Goal: Task Accomplishment & Management: Complete application form

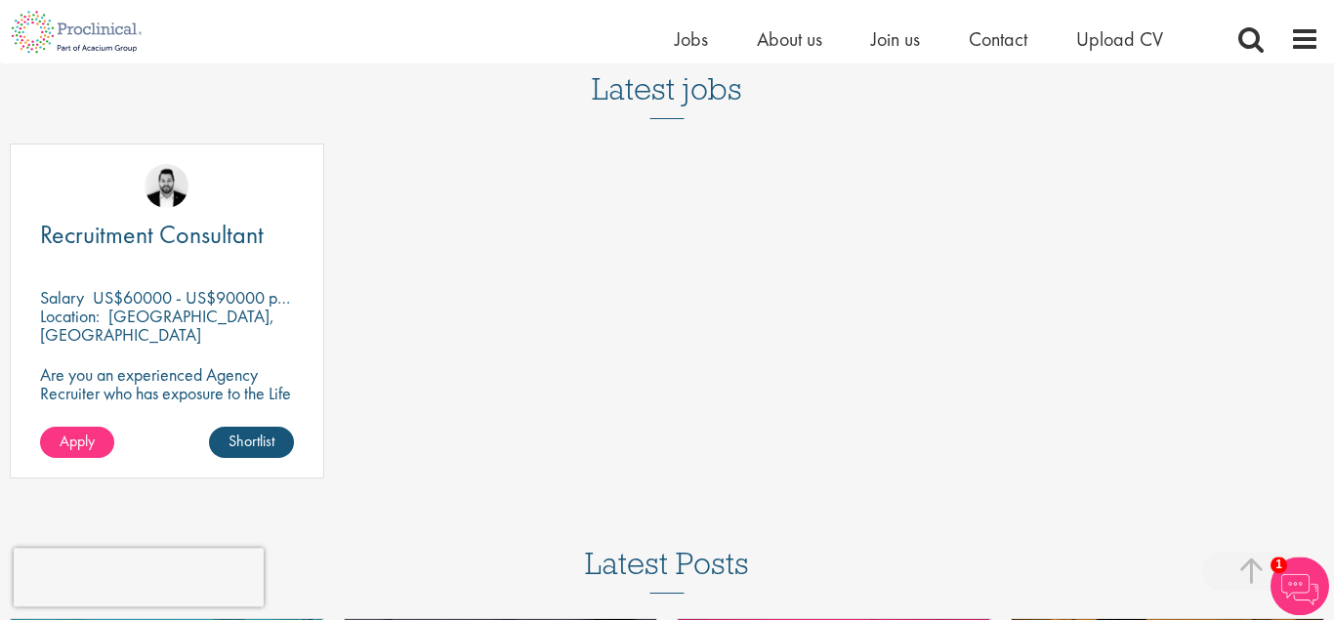
scroll to position [2788, 0]
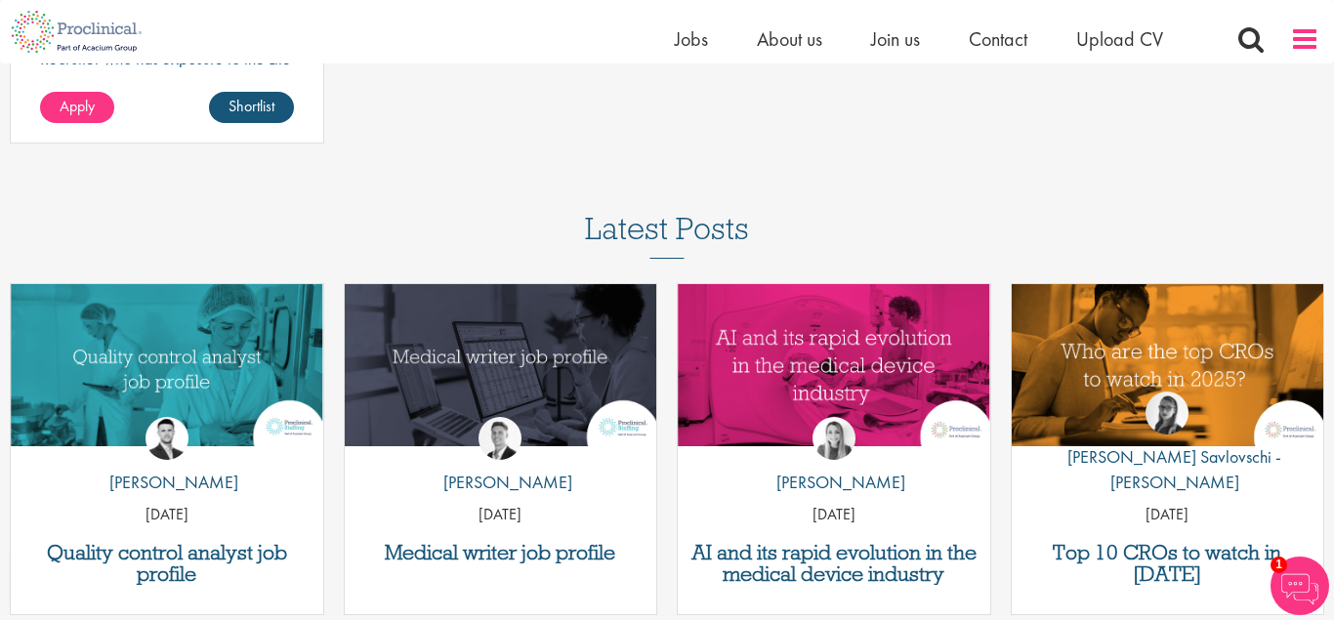
click at [1315, 44] on span at bounding box center [1304, 38] width 29 height 29
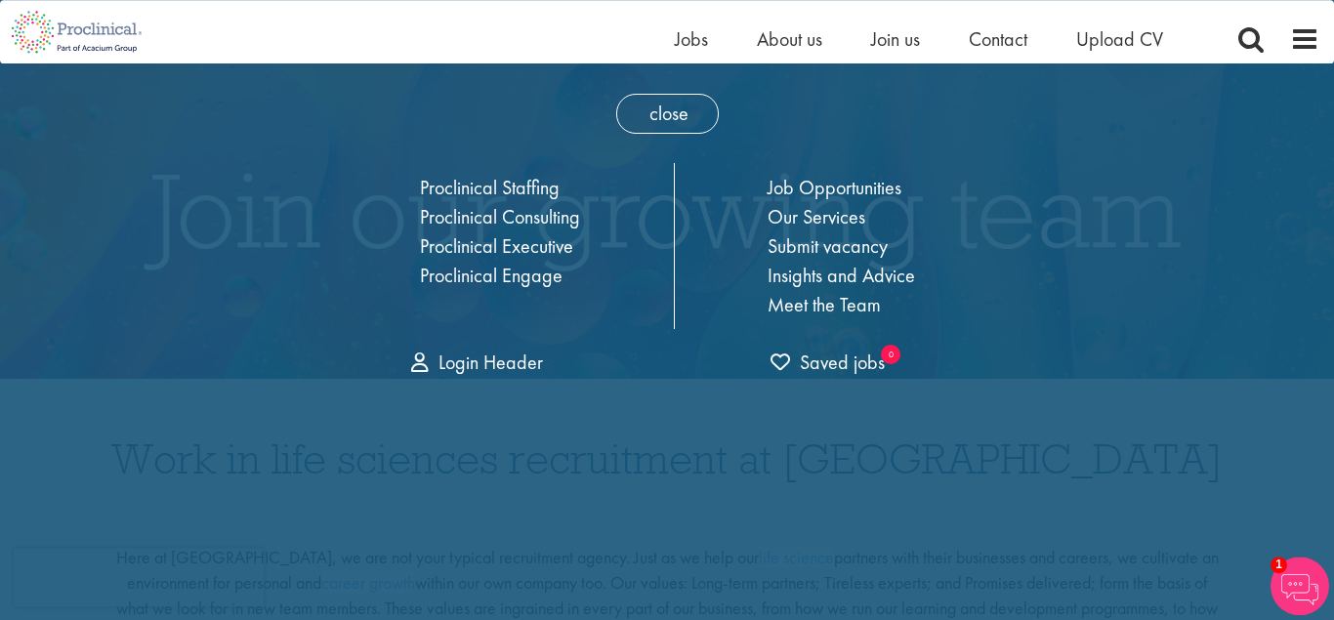
scroll to position [0, 0]
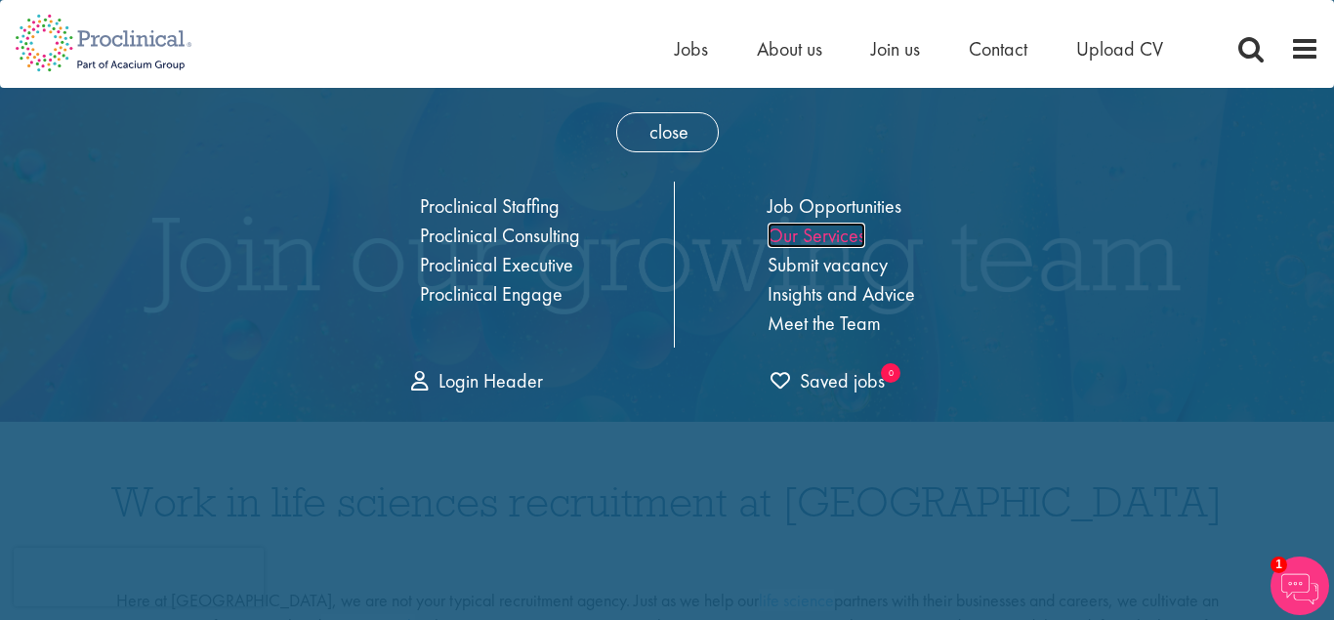
click at [847, 230] on link "Our Services" at bounding box center [816, 235] width 98 height 25
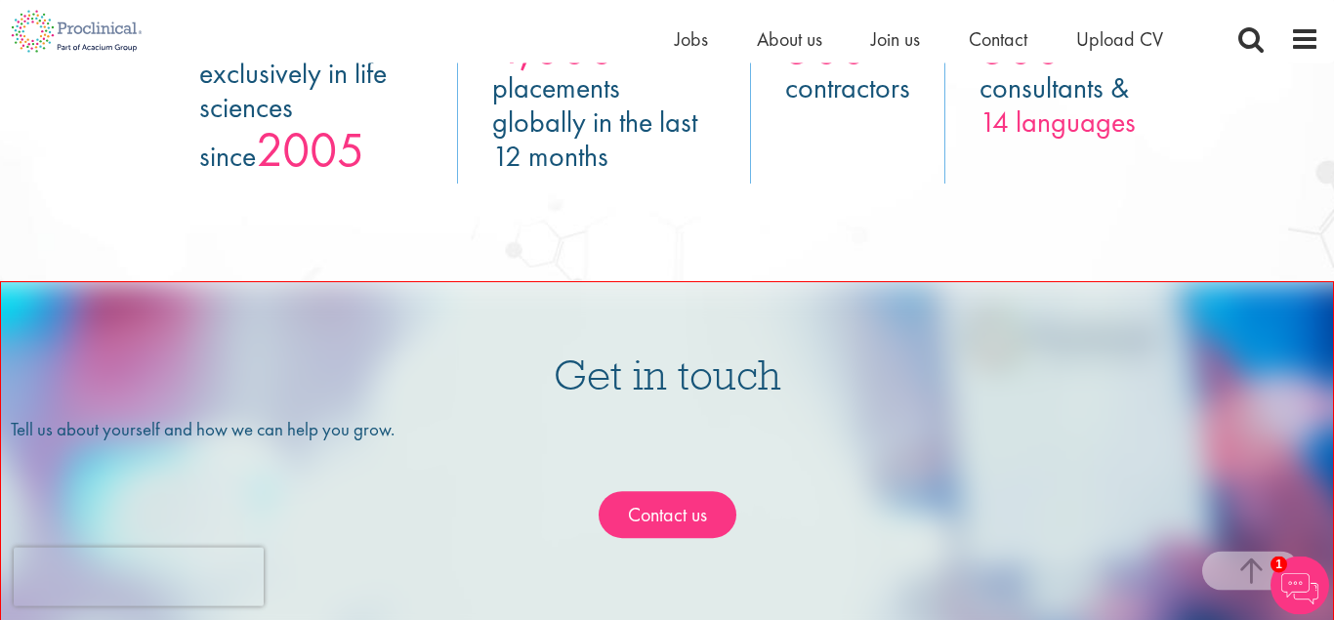
scroll to position [3065, 0]
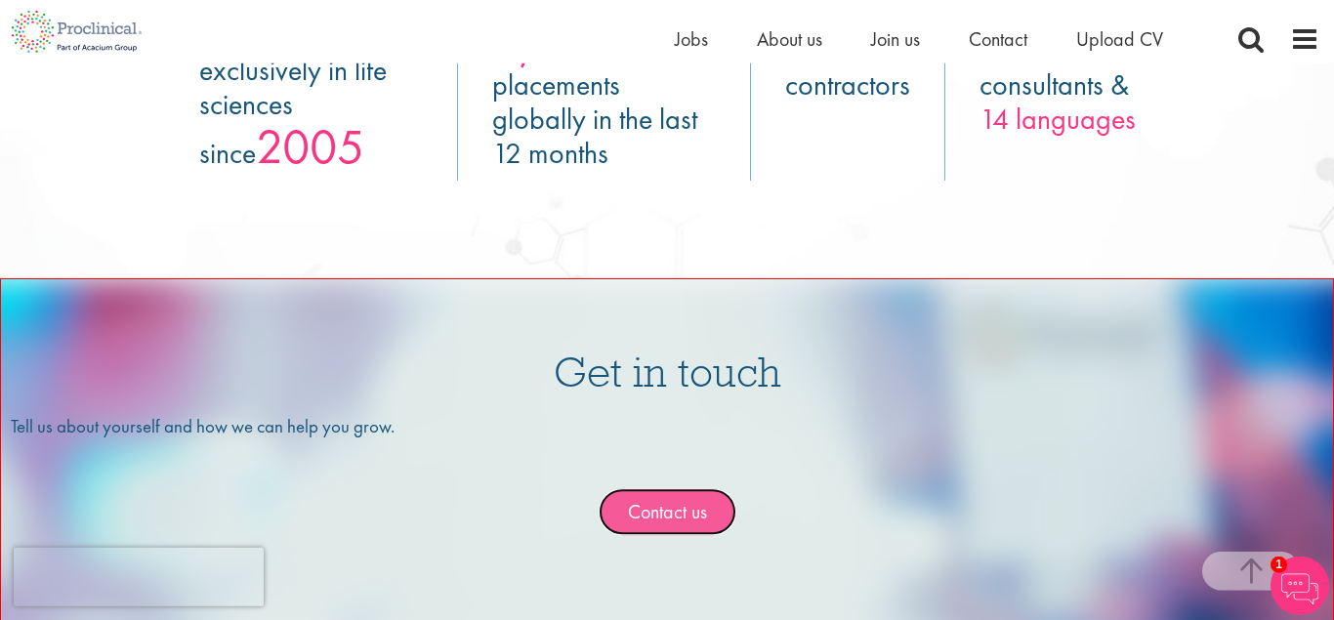
click at [714, 513] on link "Contact us" at bounding box center [667, 512] width 138 height 48
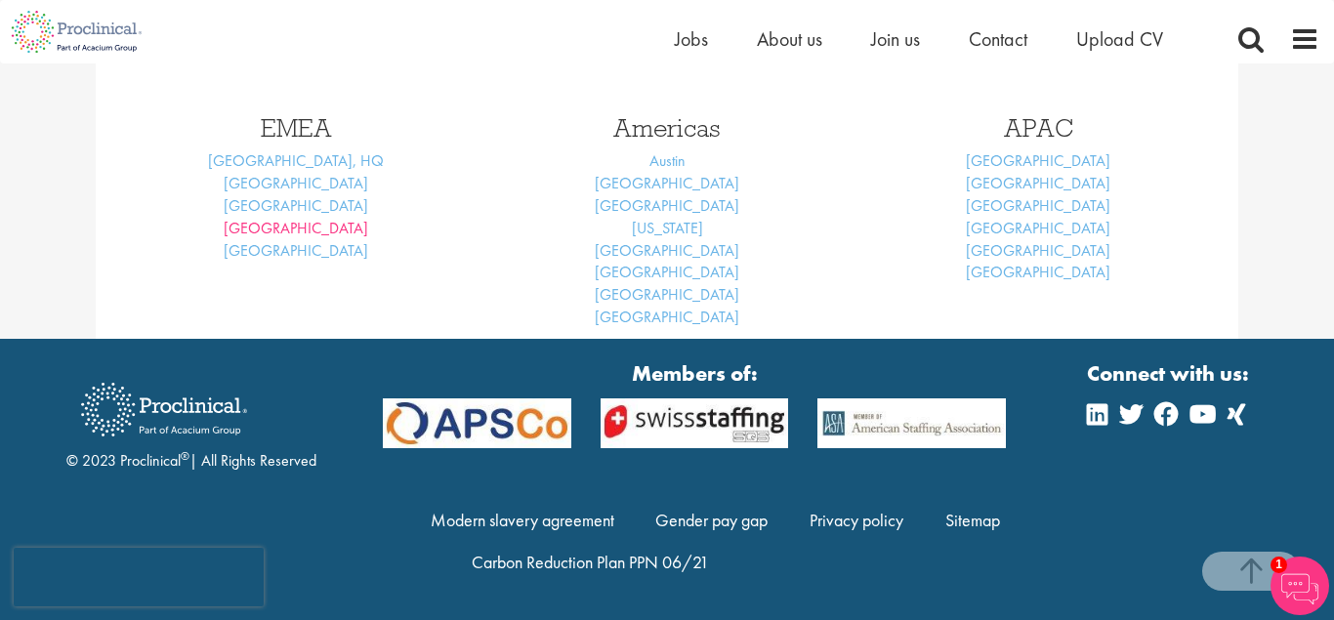
scroll to position [912, 0]
click at [681, 41] on span "Jobs" at bounding box center [691, 38] width 33 height 25
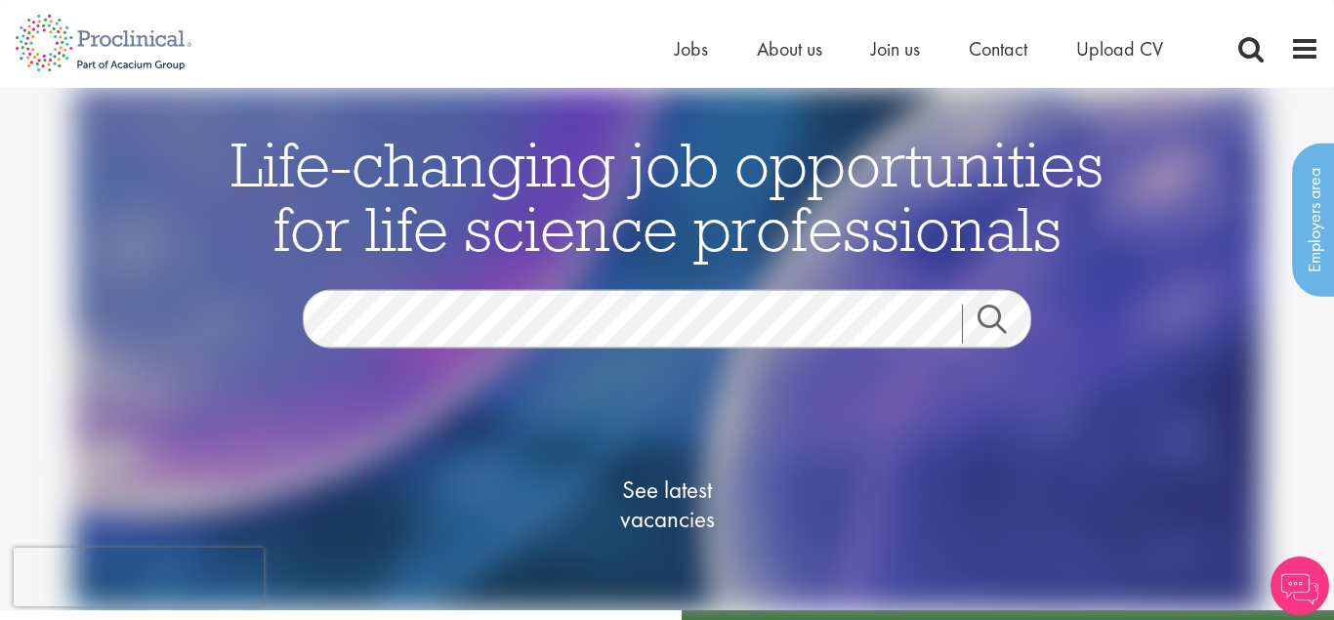
click at [631, 288] on div "Life-changing job opportunities for life science professionals Jobs Search See …" at bounding box center [667, 375] width 976 height 487
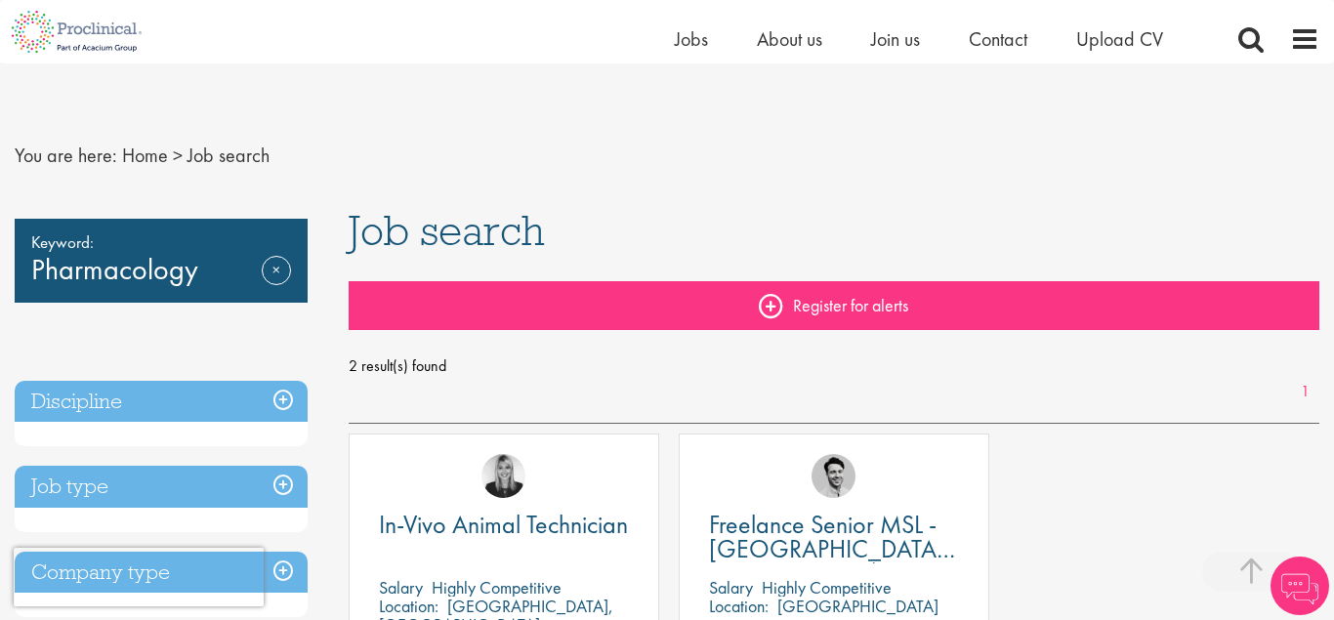
scroll to position [398, 0]
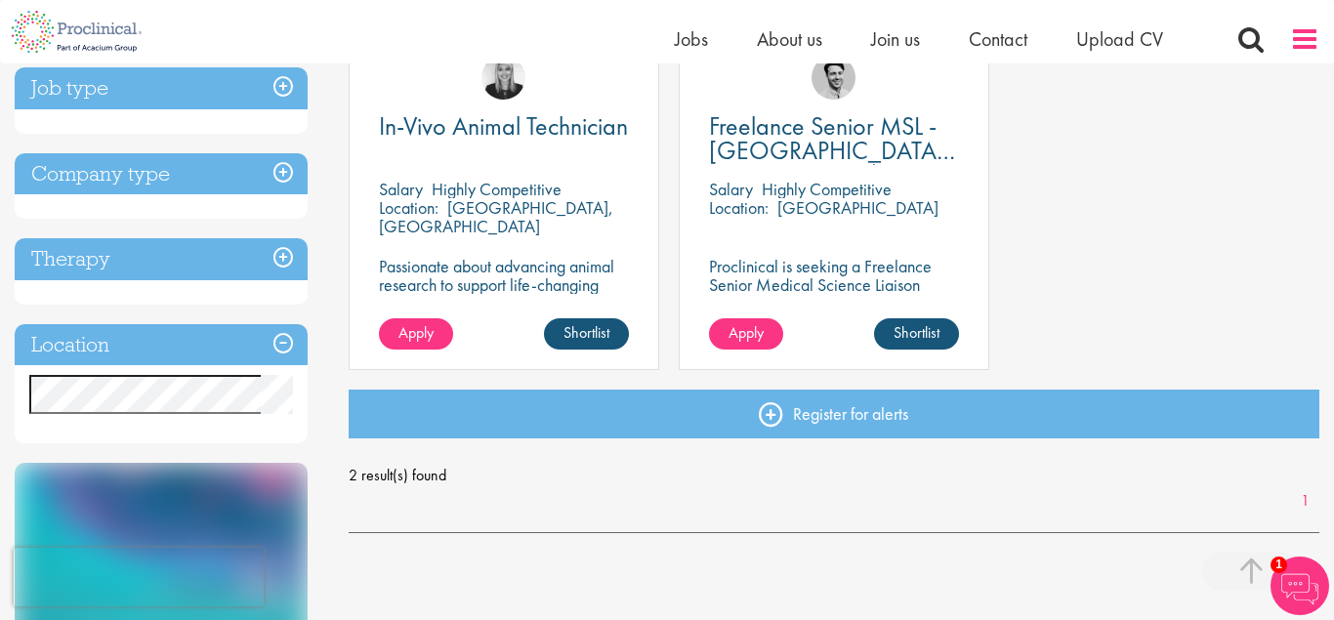
click at [1311, 40] on span at bounding box center [1304, 38] width 29 height 29
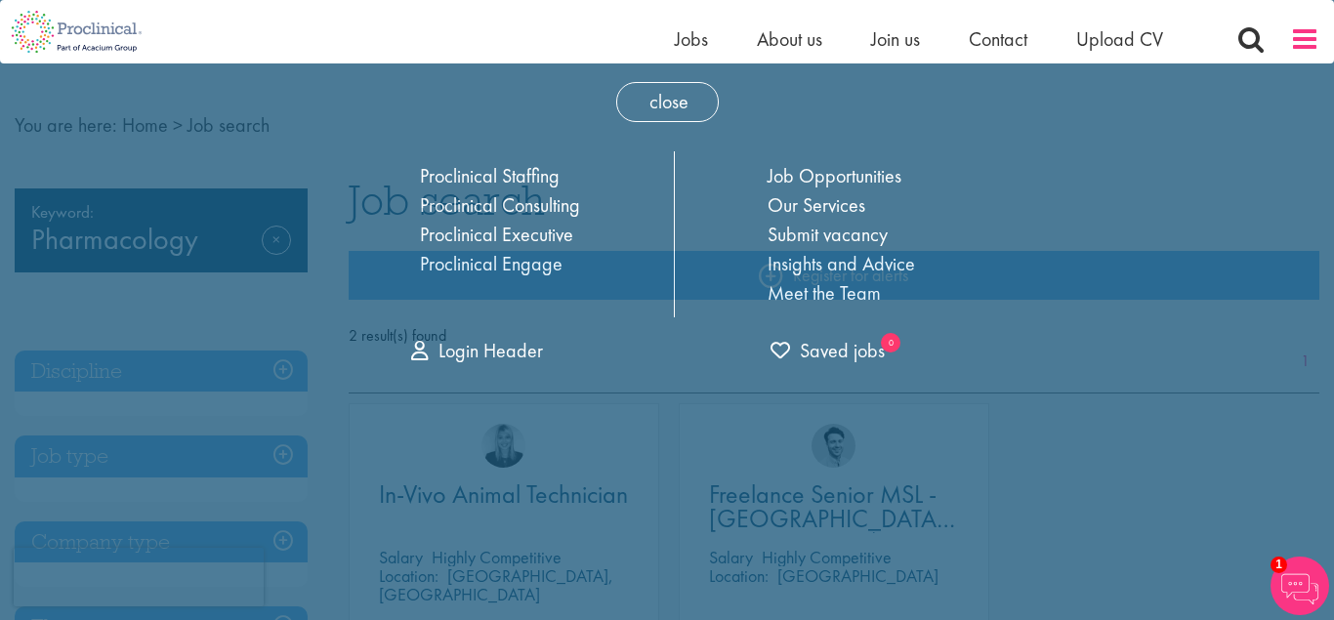
scroll to position [0, 0]
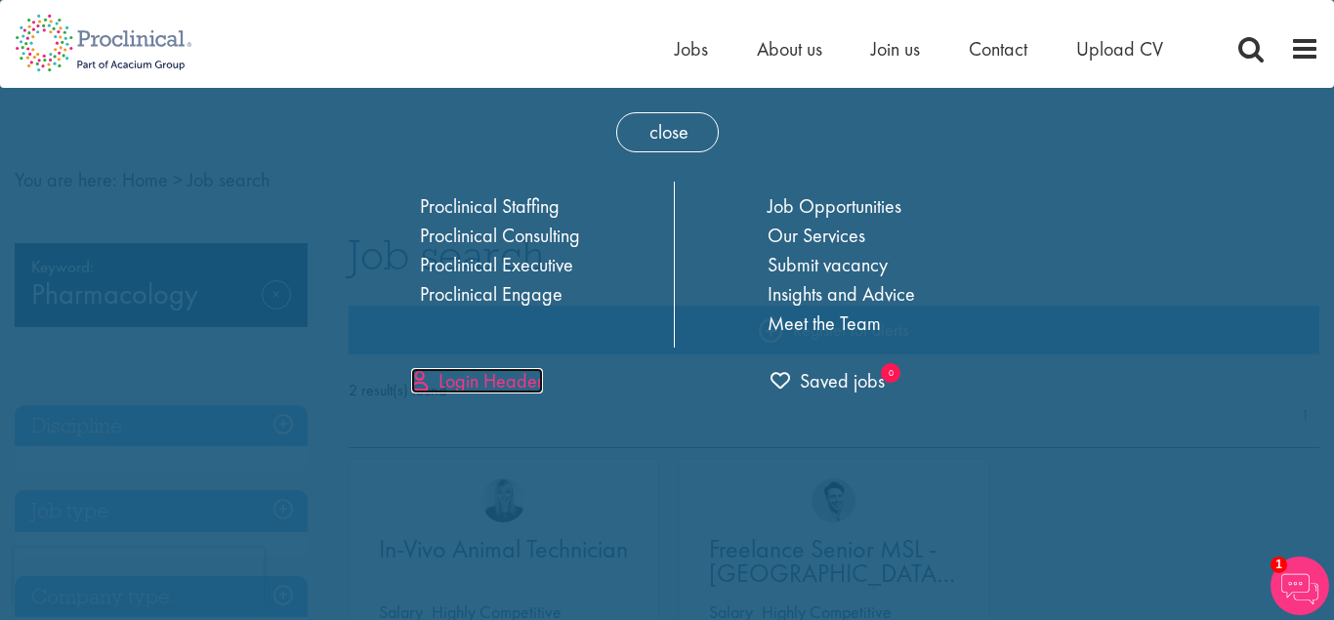
click at [530, 376] on link "Login Header" at bounding box center [477, 380] width 132 height 25
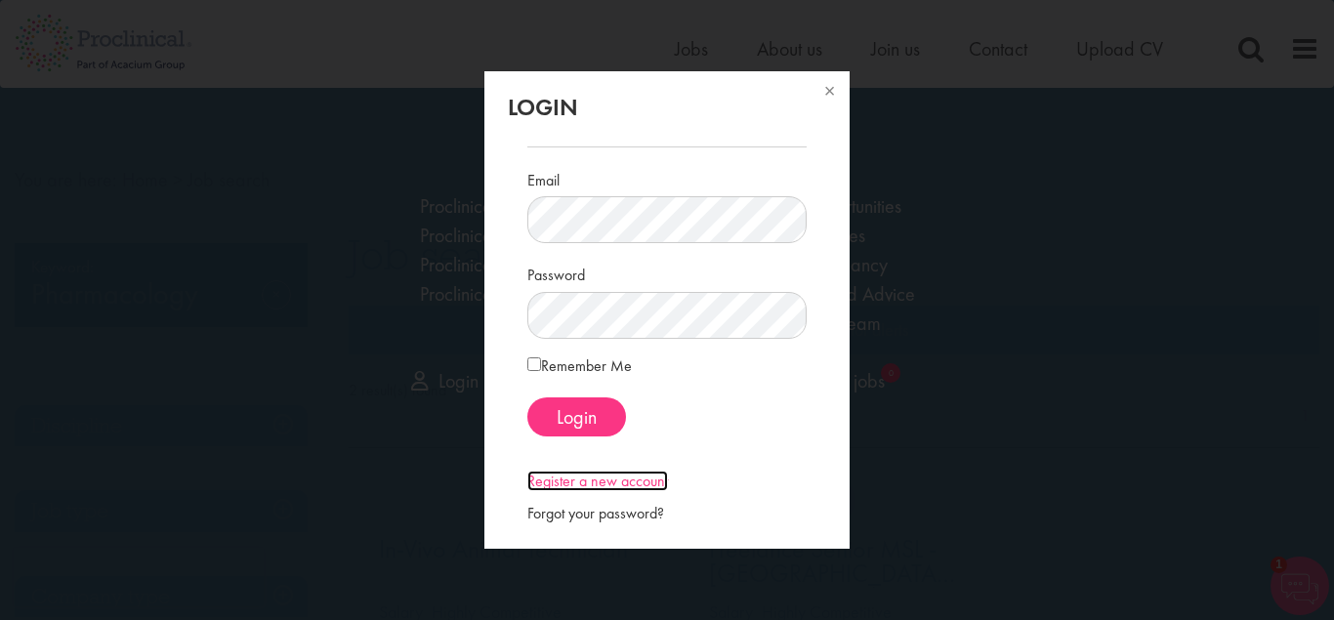
click at [611, 485] on link "Register a new account" at bounding box center [597, 481] width 141 height 21
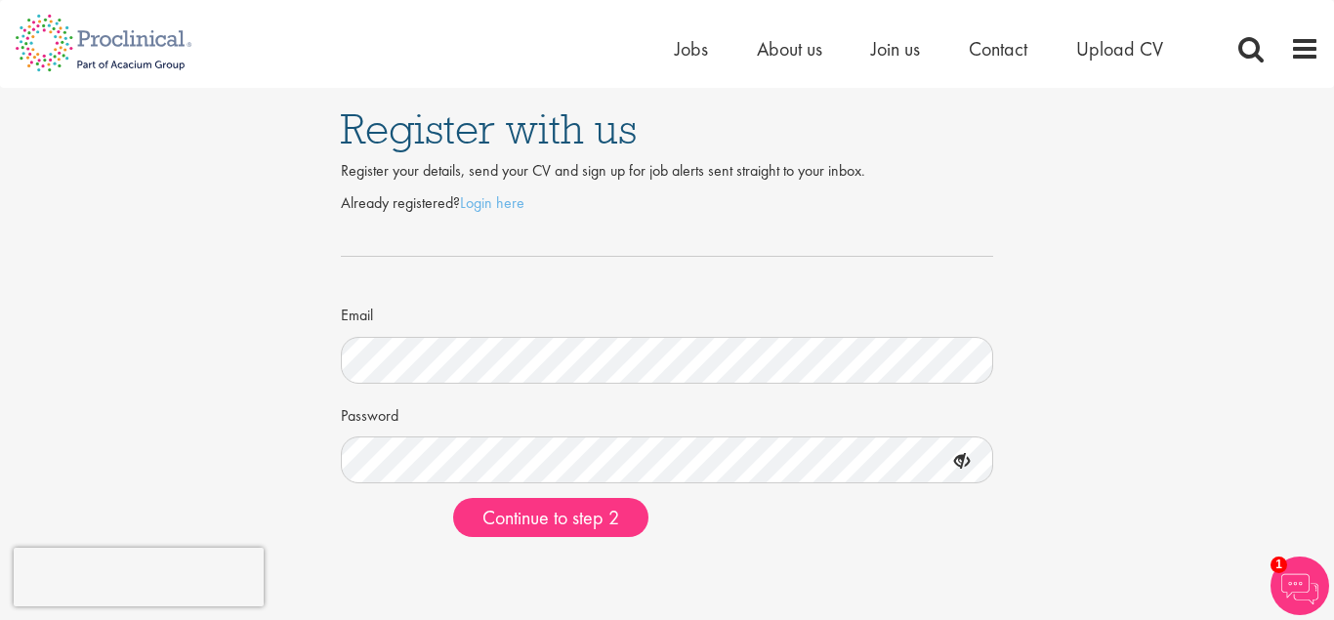
click at [957, 467] on icon at bounding box center [961, 461] width 33 height 33
click at [958, 460] on icon at bounding box center [961, 461] width 33 height 33
click at [593, 524] on span "Continue to step 2" at bounding box center [550, 517] width 137 height 25
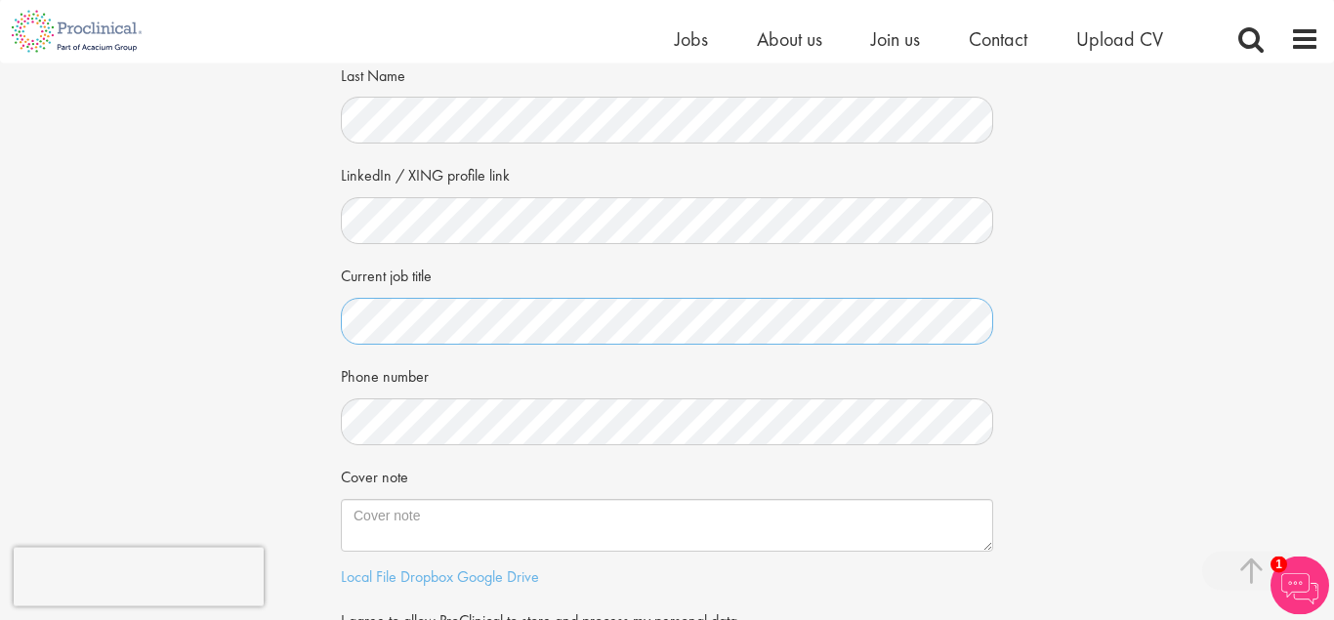
scroll to position [398, 0]
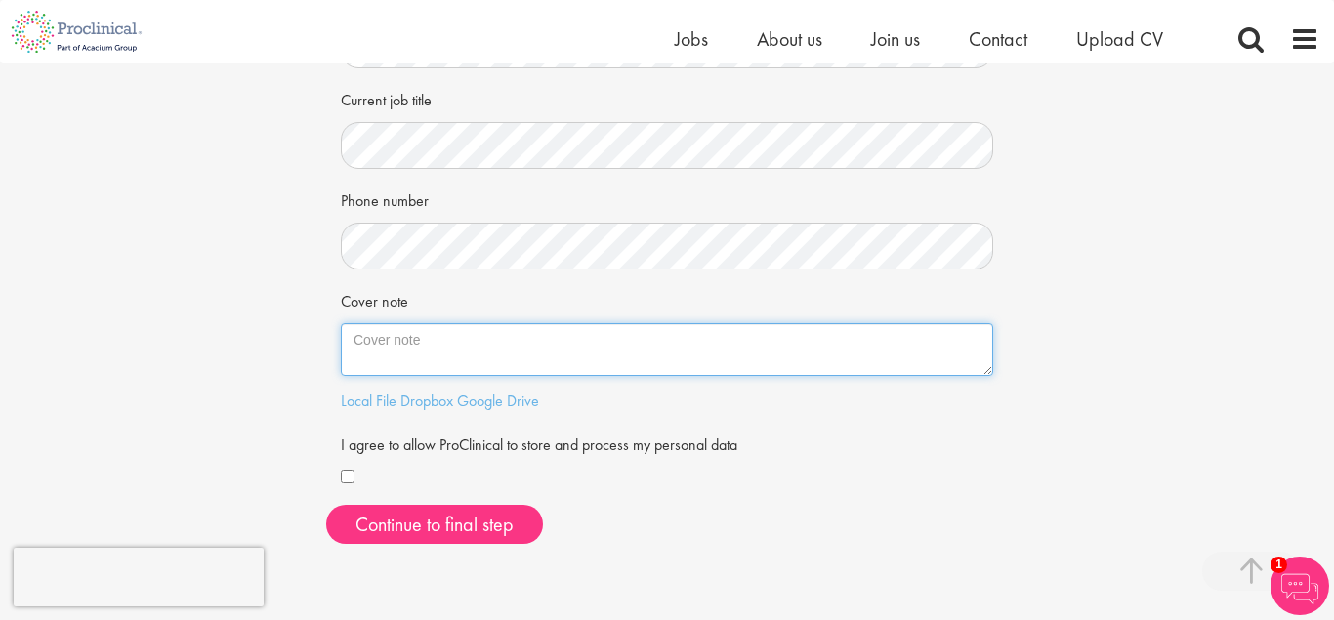
click at [618, 351] on textarea "Cover note" at bounding box center [667, 349] width 652 height 53
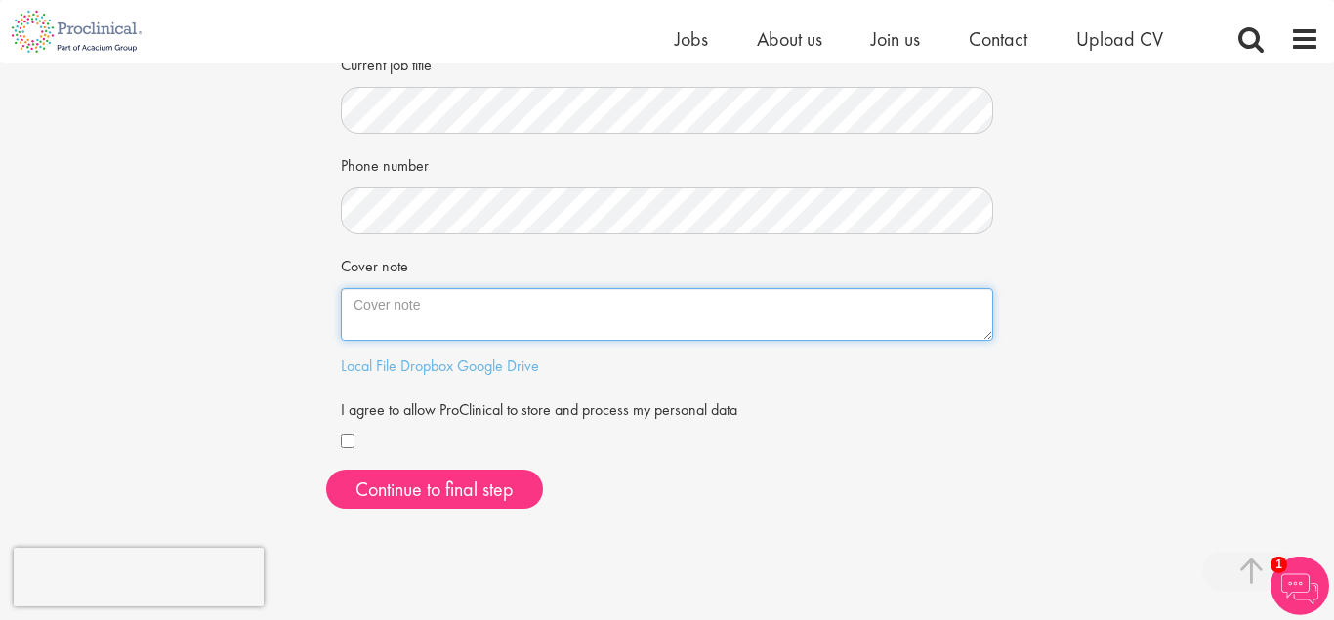
scroll to position [421, 0]
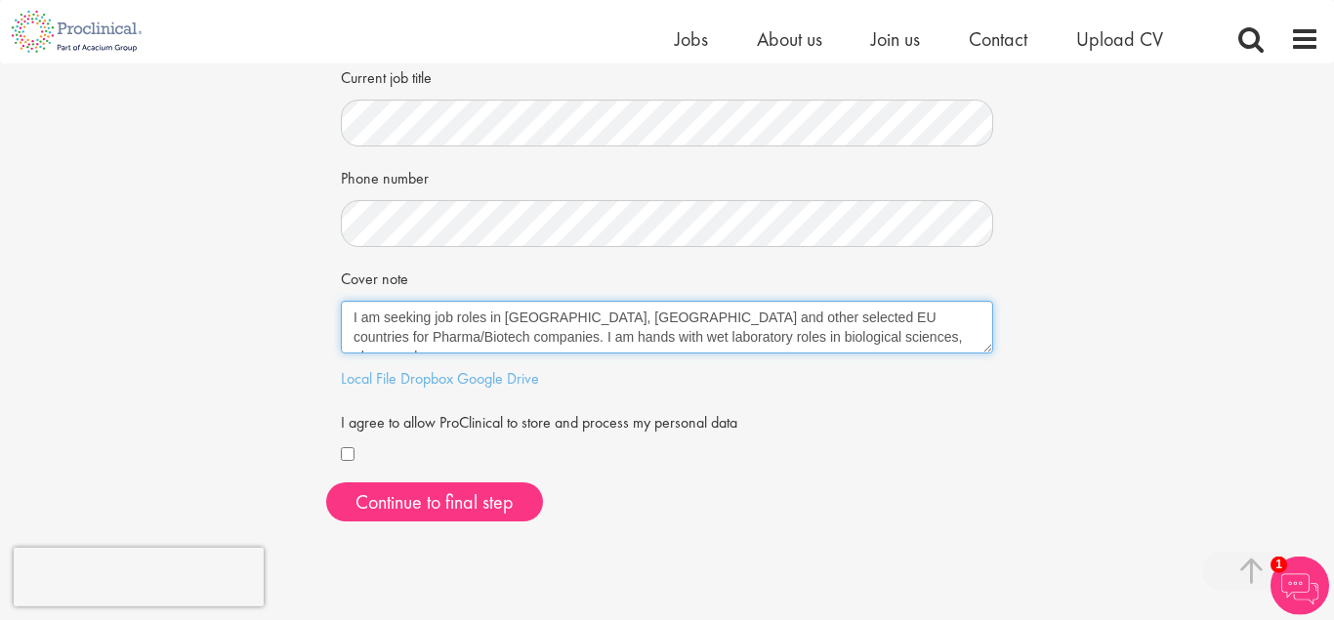
drag, startPoint x: 427, startPoint y: 338, endPoint x: 886, endPoint y: 388, distance: 462.5
click at [898, 353] on textarea "I am seeking job roles in Germany, Netherlands and other selected EU countries …" at bounding box center [667, 327] width 652 height 53
click at [884, 346] on textarea "I am seeking job roles in Germany, Netherlands and other selected EU countries …" at bounding box center [667, 327] width 652 height 53
drag, startPoint x: 428, startPoint y: 342, endPoint x: 831, endPoint y: 404, distance: 408.0
click at [831, 353] on textarea "I am seeking job roles in Germany, Netherlands and other selected EU countries …" at bounding box center [667, 327] width 652 height 53
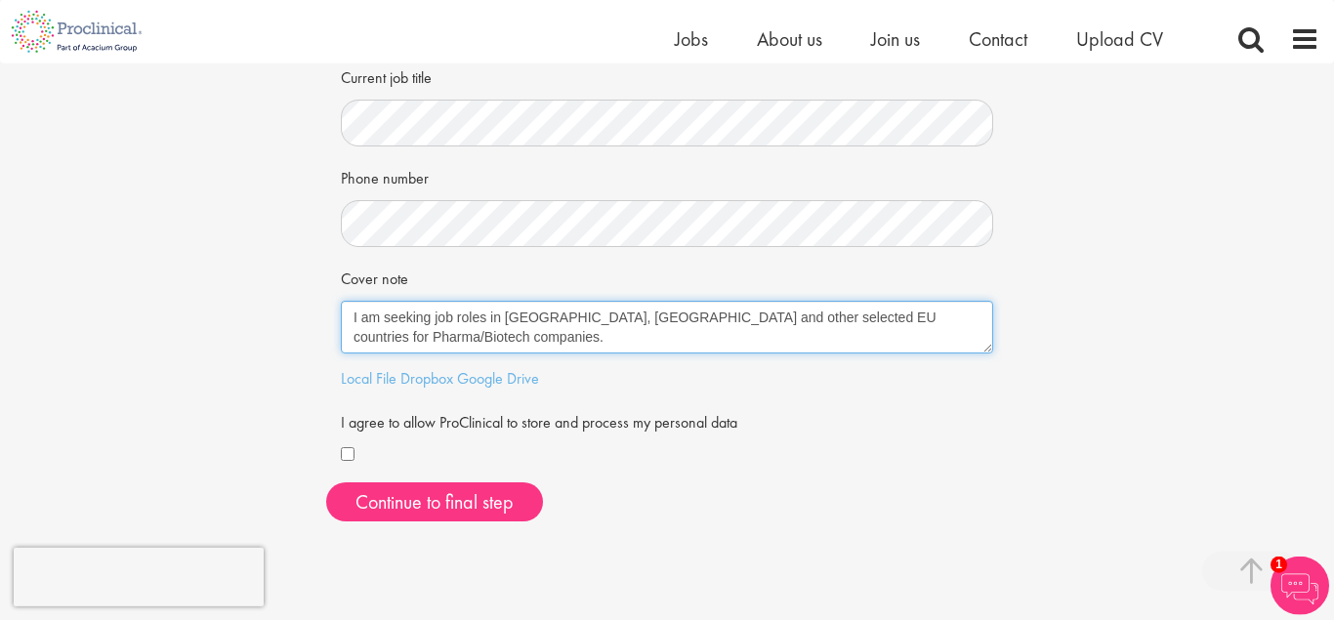
click at [418, 338] on textarea "I am seeking job roles in [GEOGRAPHIC_DATA], [GEOGRAPHIC_DATA] and other select…" at bounding box center [667, 327] width 652 height 53
click at [642, 322] on textarea "I am seeking job roles in [GEOGRAPHIC_DATA], [GEOGRAPHIC_DATA] and other select…" at bounding box center [667, 327] width 652 height 53
type textarea "I am seeking job roles in [GEOGRAPHIC_DATA], [GEOGRAPHIC_DATA] and other select…"
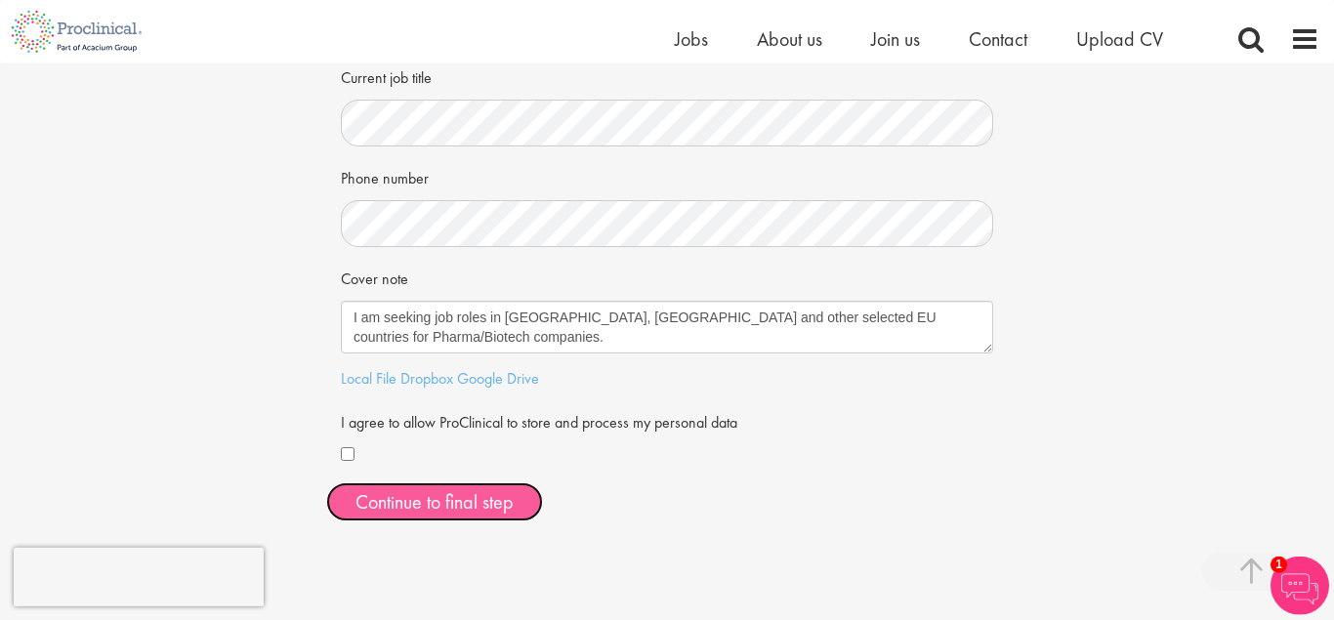
click at [440, 510] on button "Continue to final step" at bounding box center [434, 501] width 217 height 39
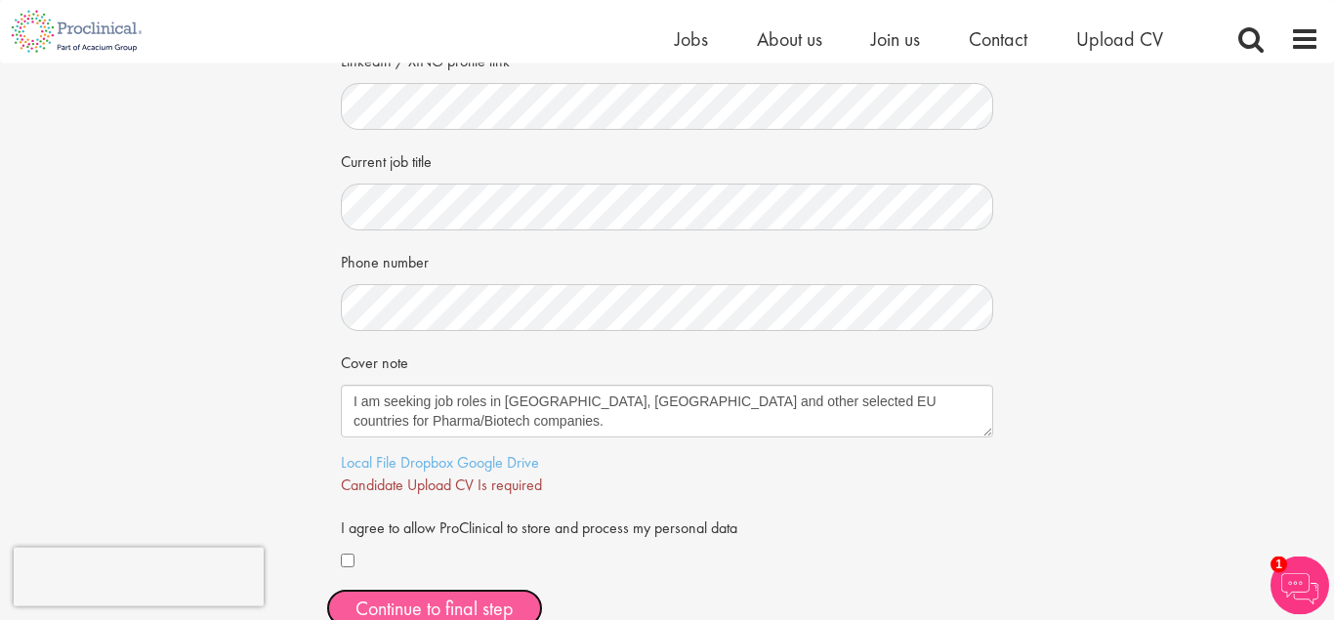
scroll to position [398, 0]
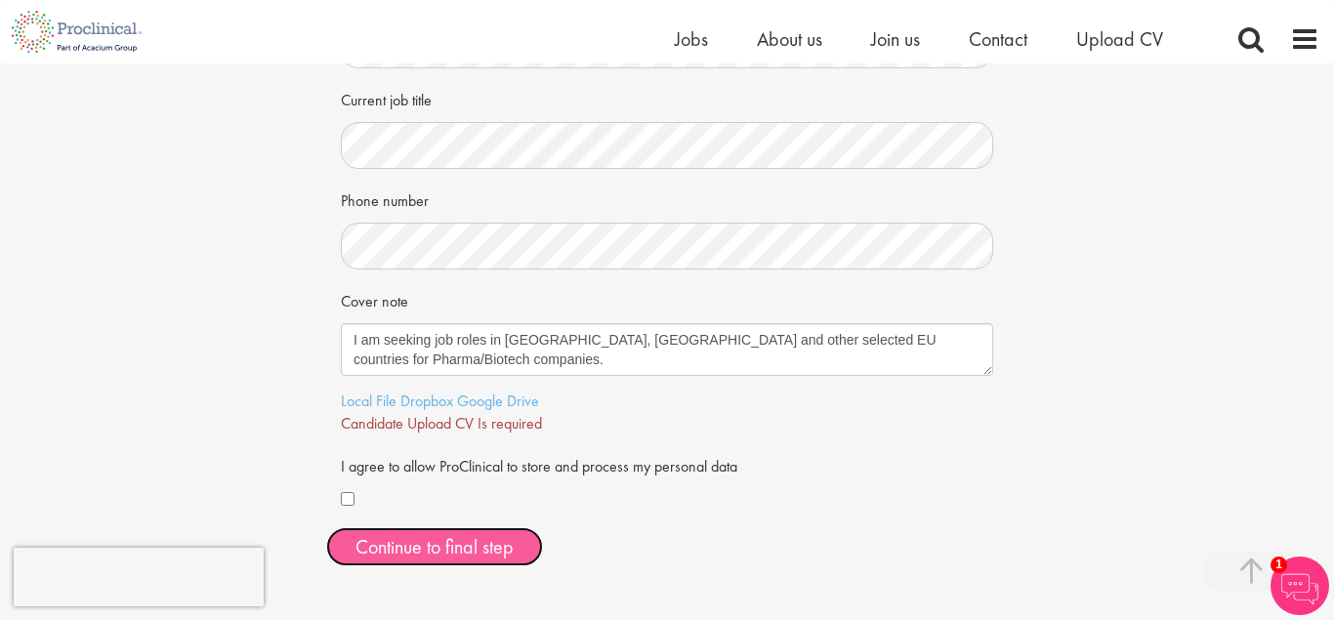
click at [485, 551] on span "Continue to final step" at bounding box center [434, 546] width 158 height 25
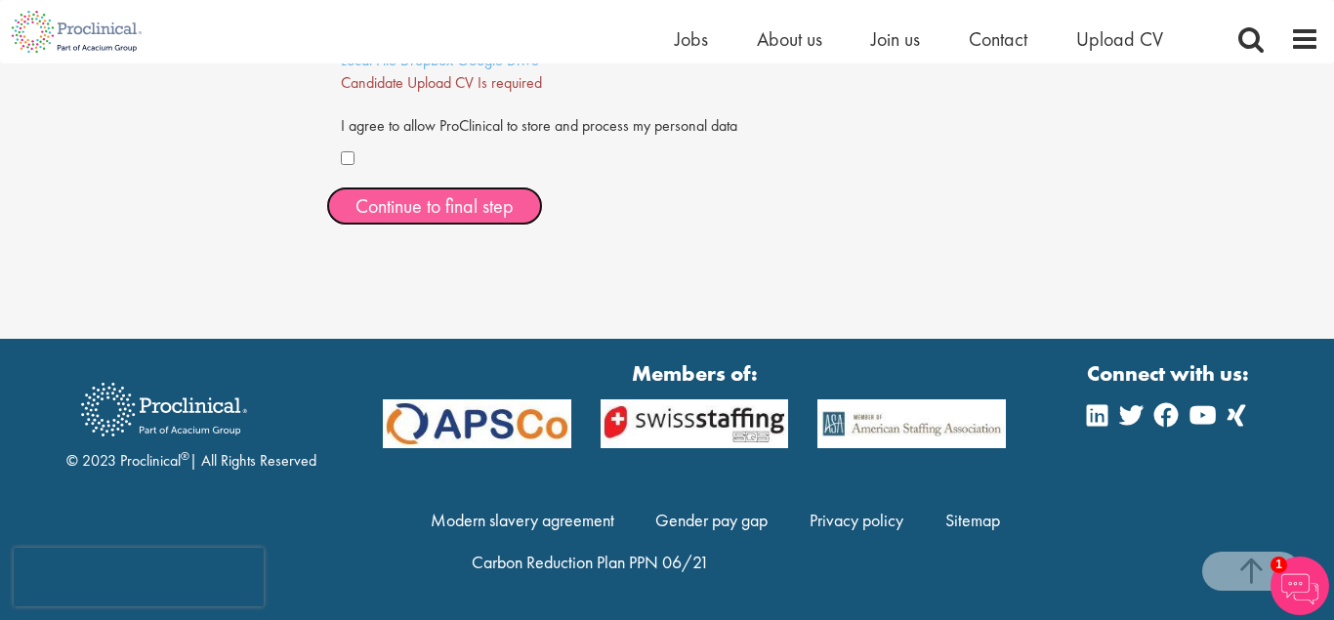
scroll to position [738, 0]
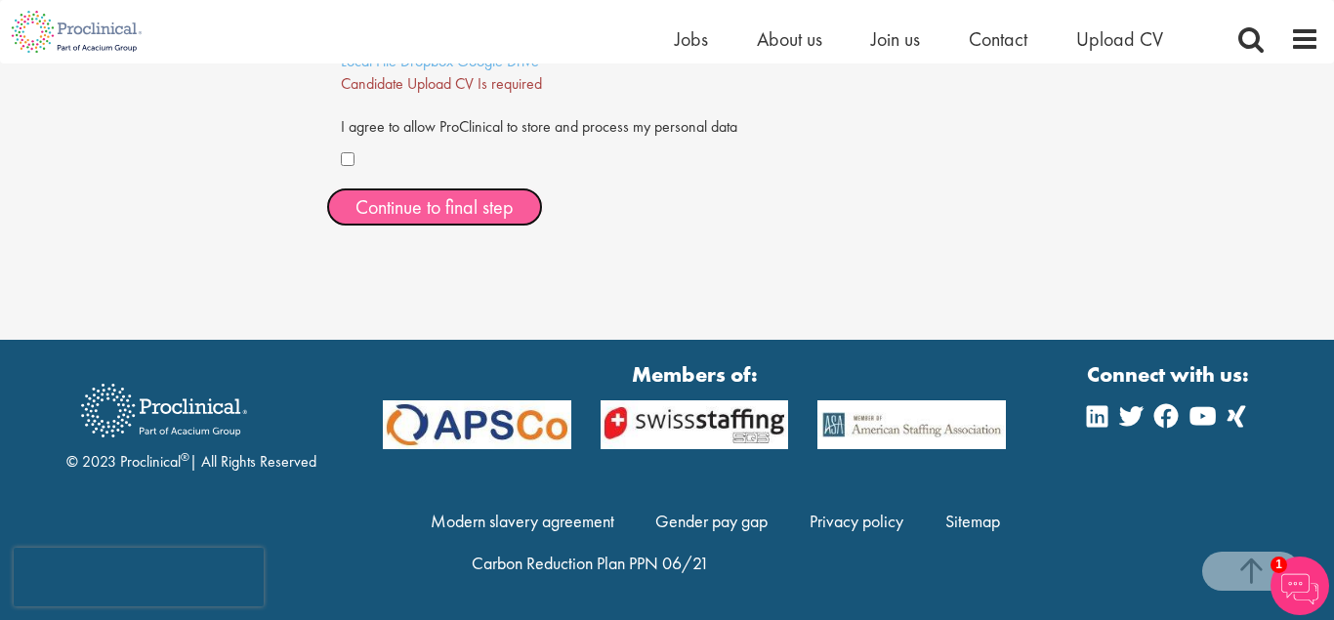
click at [508, 198] on button "Continue to final step" at bounding box center [434, 206] width 217 height 39
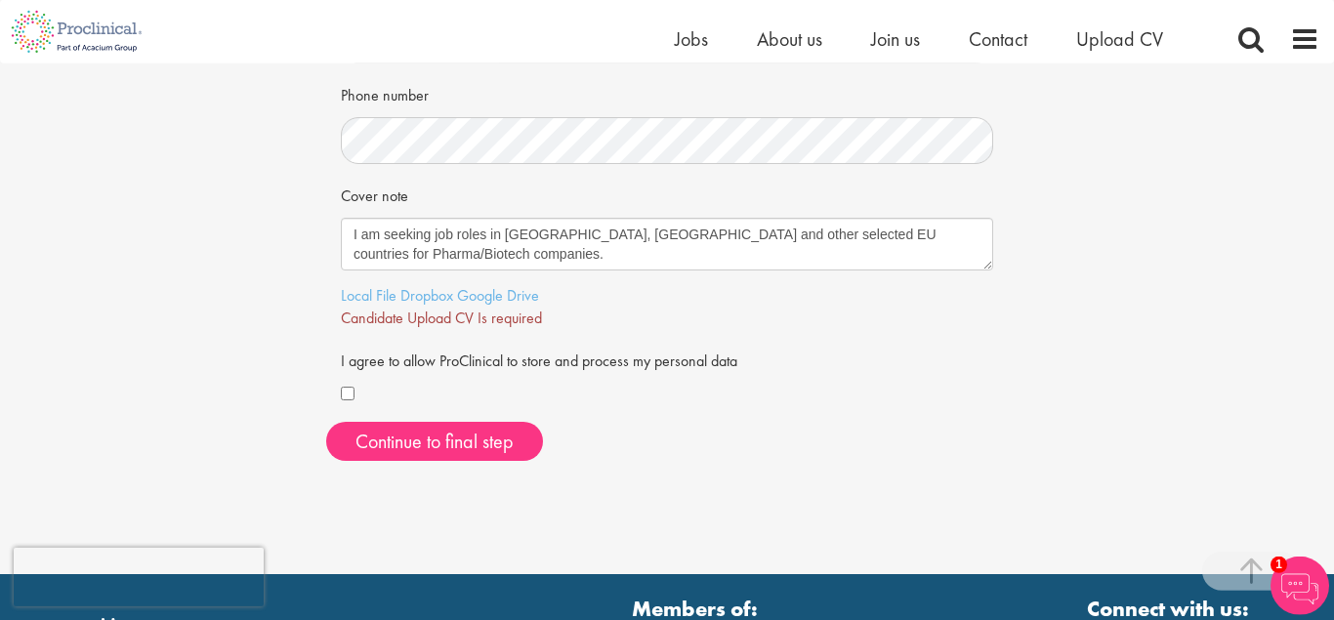
scroll to position [500, 0]
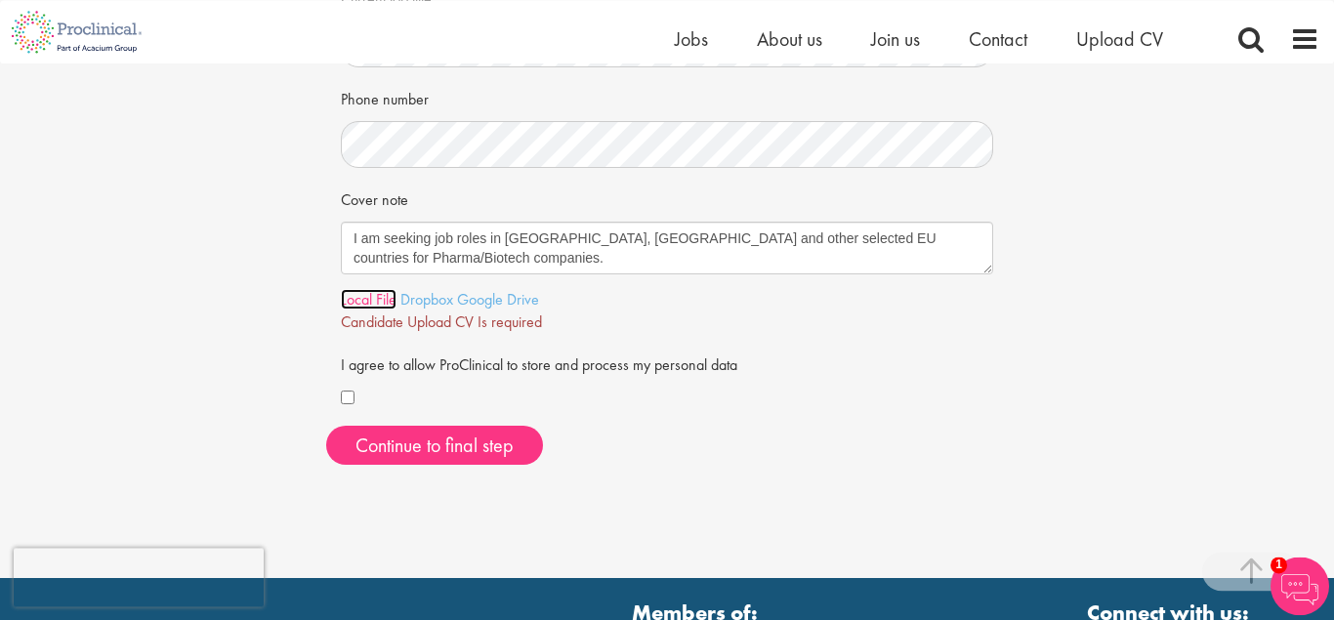
click at [366, 305] on link "Local File" at bounding box center [369, 299] width 56 height 21
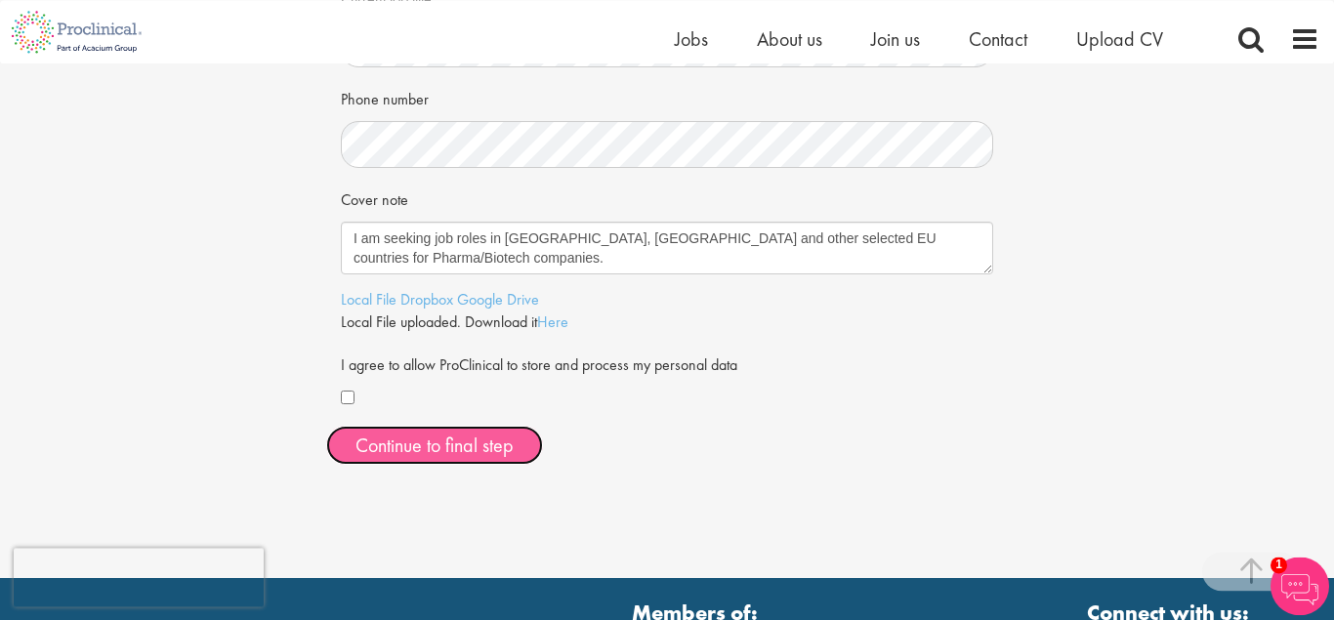
click at [483, 441] on span "Continue to final step" at bounding box center [434, 444] width 158 height 25
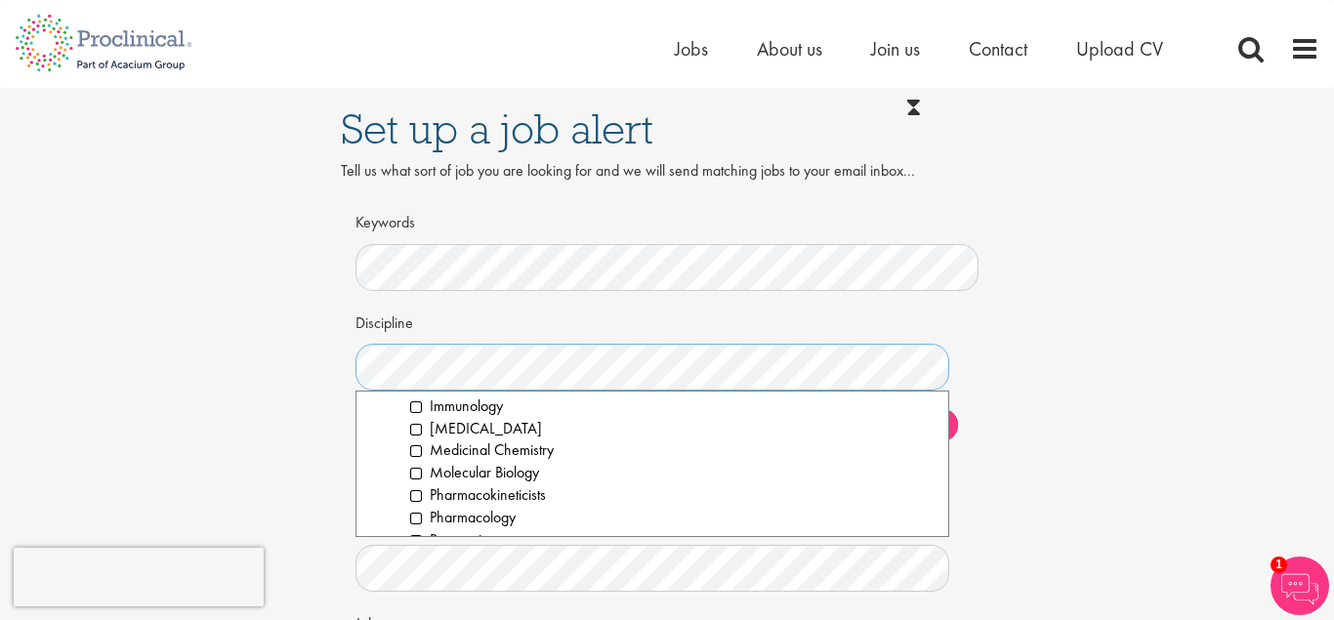
scroll to position [2712, 0]
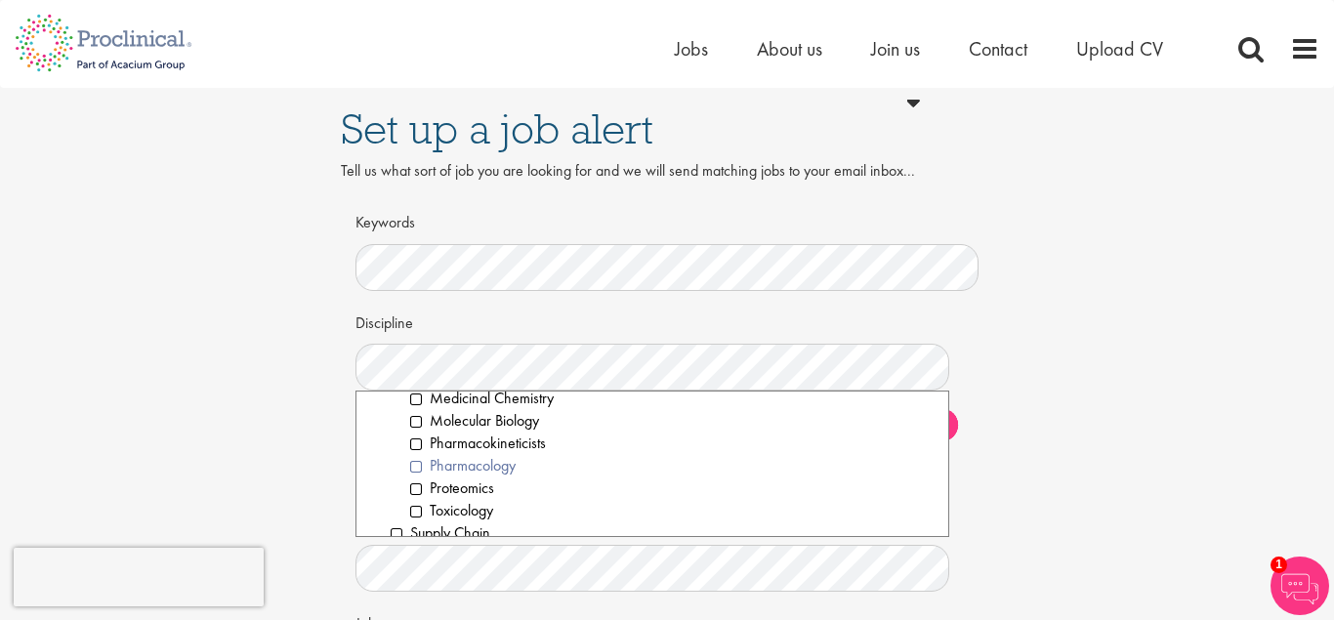
click at [419, 467] on li "Pharmacology" at bounding box center [671, 466] width 523 height 22
click at [418, 513] on li "Toxicology" at bounding box center [671, 511] width 523 height 22
click at [417, 443] on li "Pharmacokineticists" at bounding box center [671, 443] width 523 height 22
click at [412, 425] on li "Molecular Biology" at bounding box center [671, 421] width 523 height 22
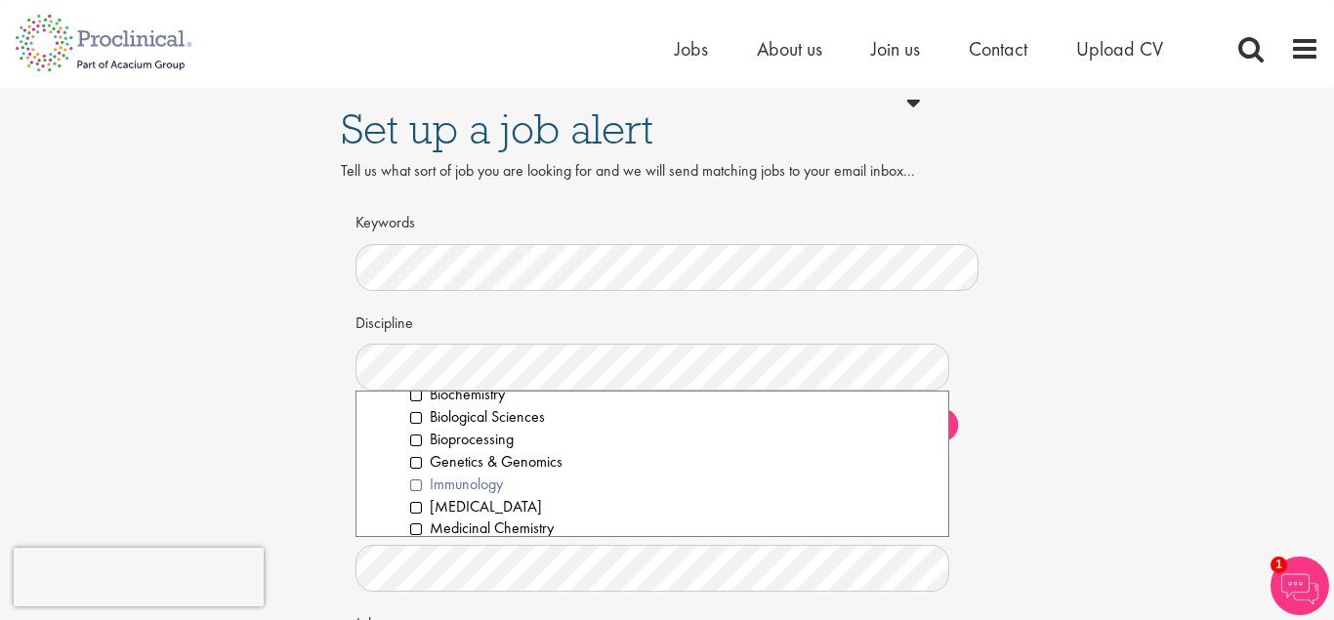
click at [419, 485] on li "Immunology" at bounding box center [671, 484] width 523 height 22
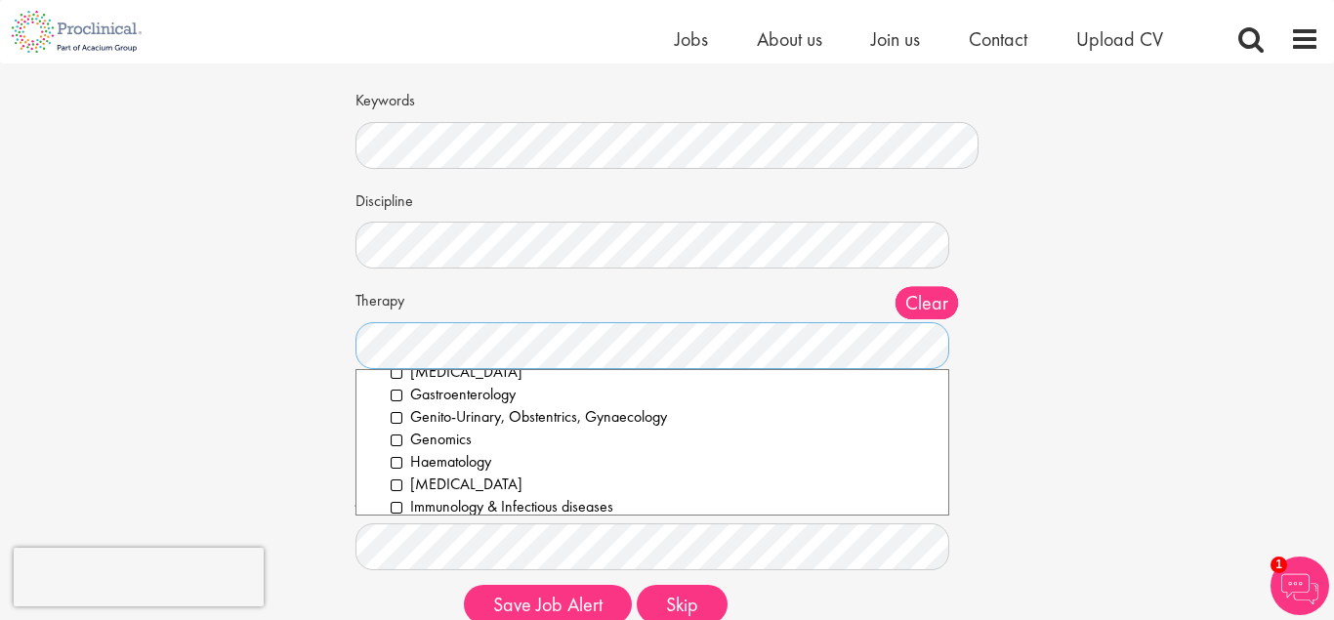
scroll to position [260, 0]
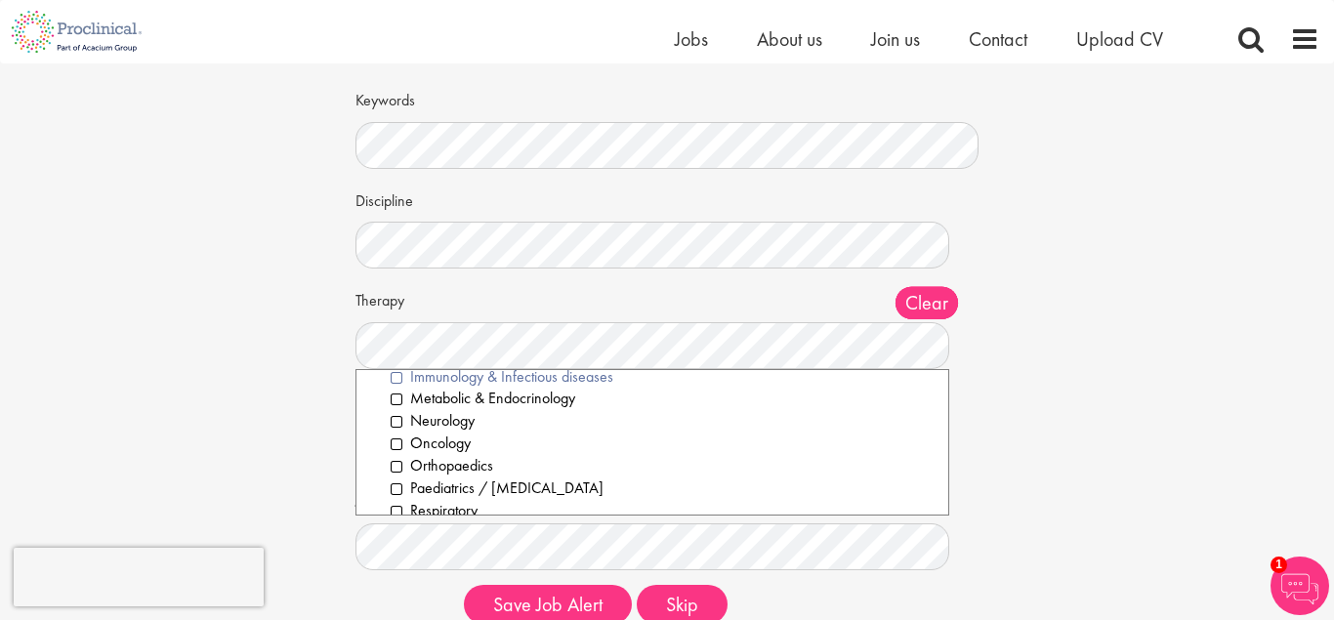
click at [393, 382] on li "Immunology & Infectious diseases" at bounding box center [661, 377] width 543 height 22
click at [392, 403] on li "Metabolic & Endocrinology" at bounding box center [661, 399] width 543 height 22
click at [393, 441] on li "Oncology" at bounding box center [661, 443] width 543 height 22
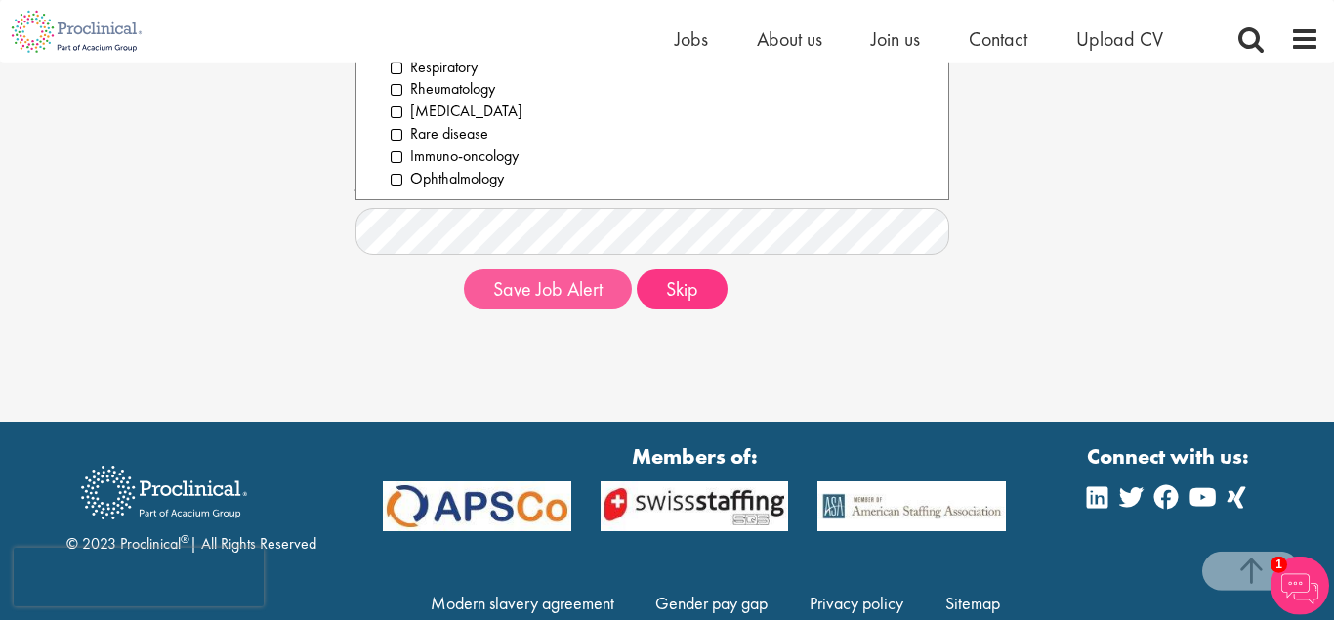
scroll to position [496, 0]
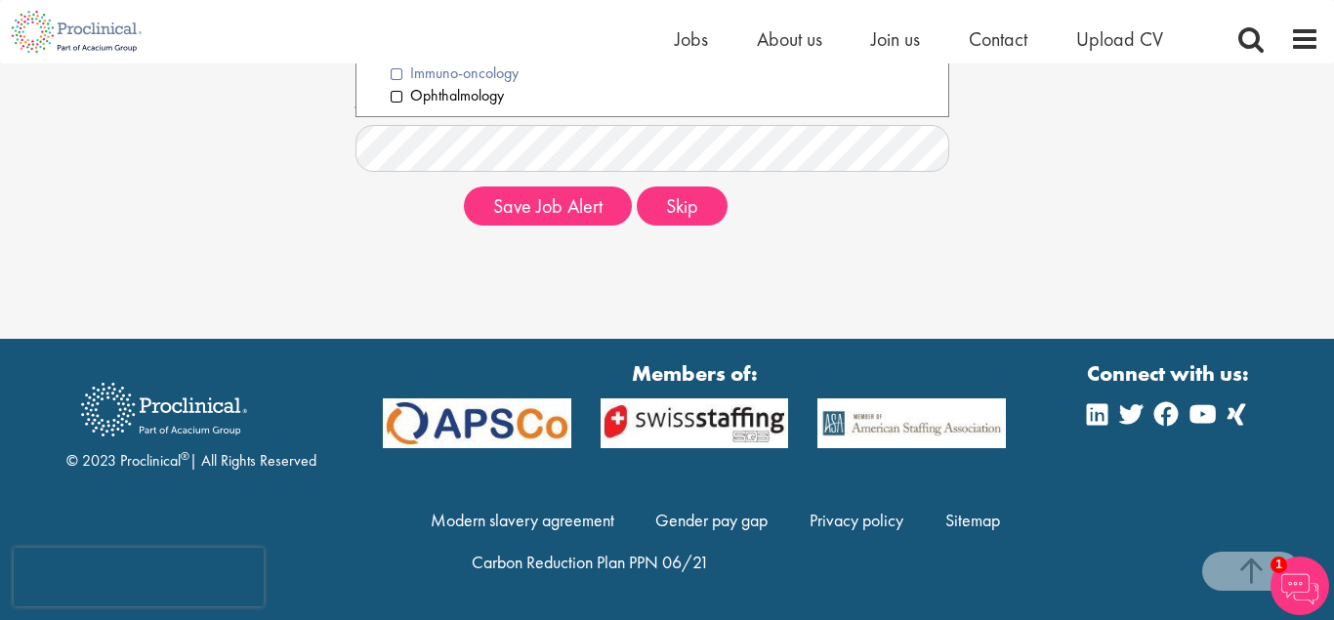
click at [395, 72] on li "Immuno-oncology" at bounding box center [661, 73] width 543 height 22
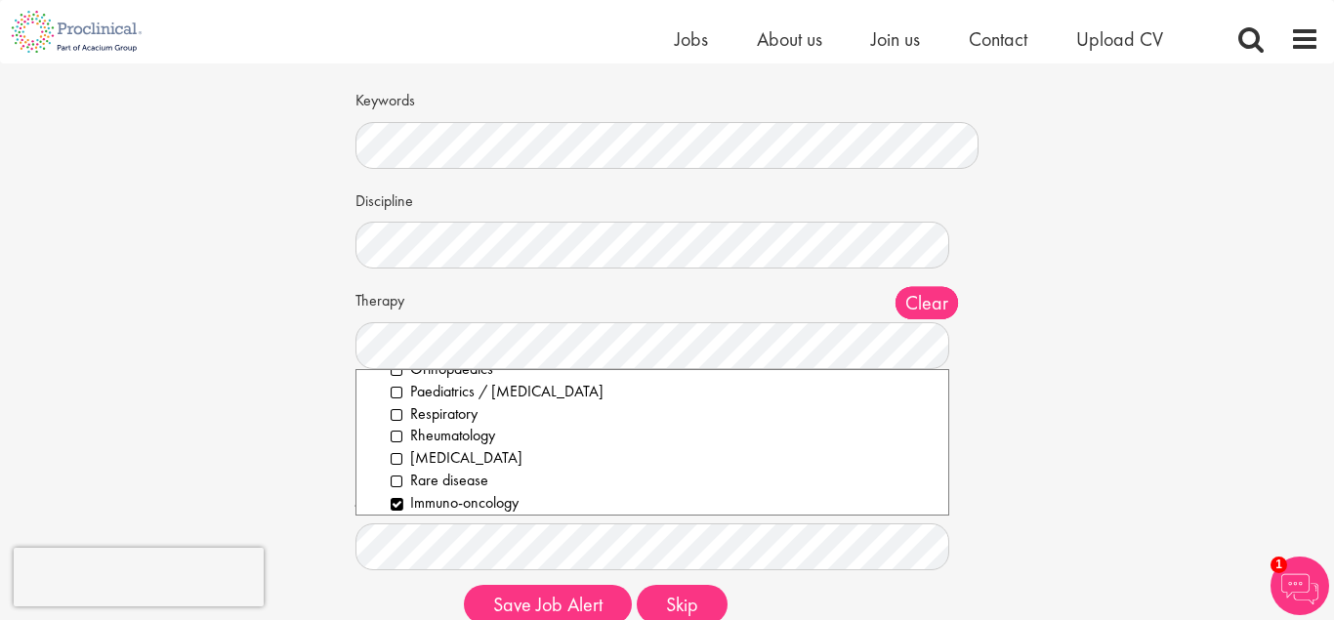
scroll to position [360, 0]
click at [392, 413] on li "Respiratory" at bounding box center [661, 410] width 543 height 22
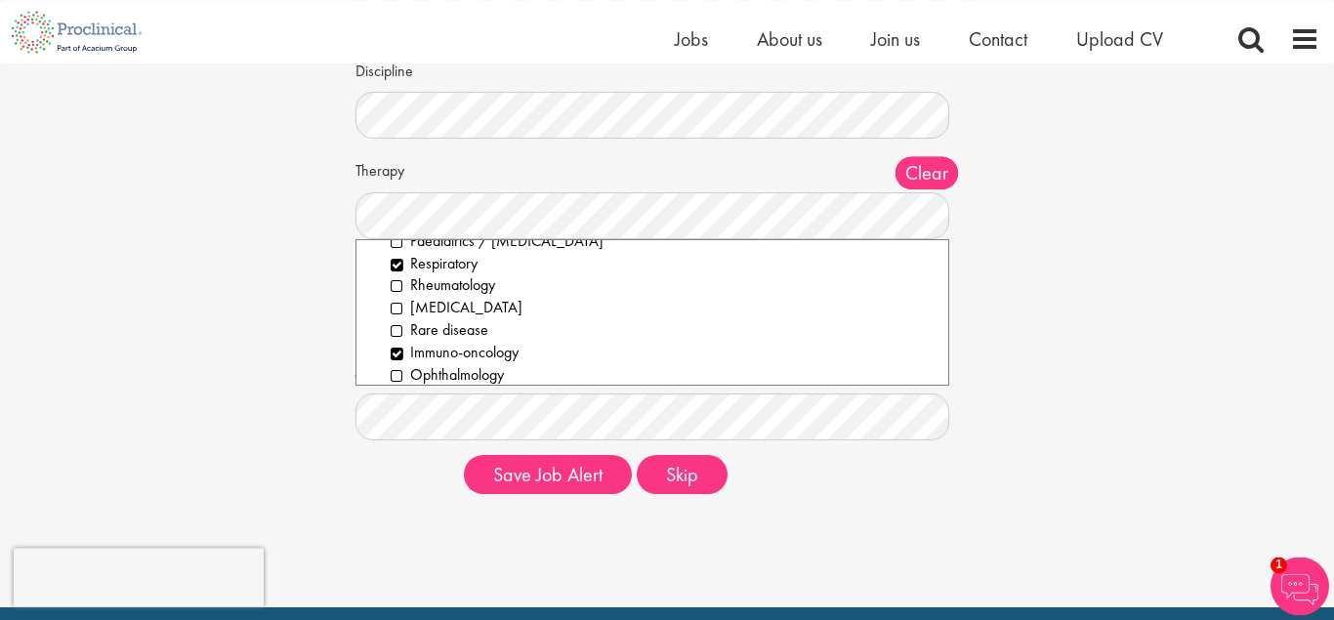
scroll to position [224, 0]
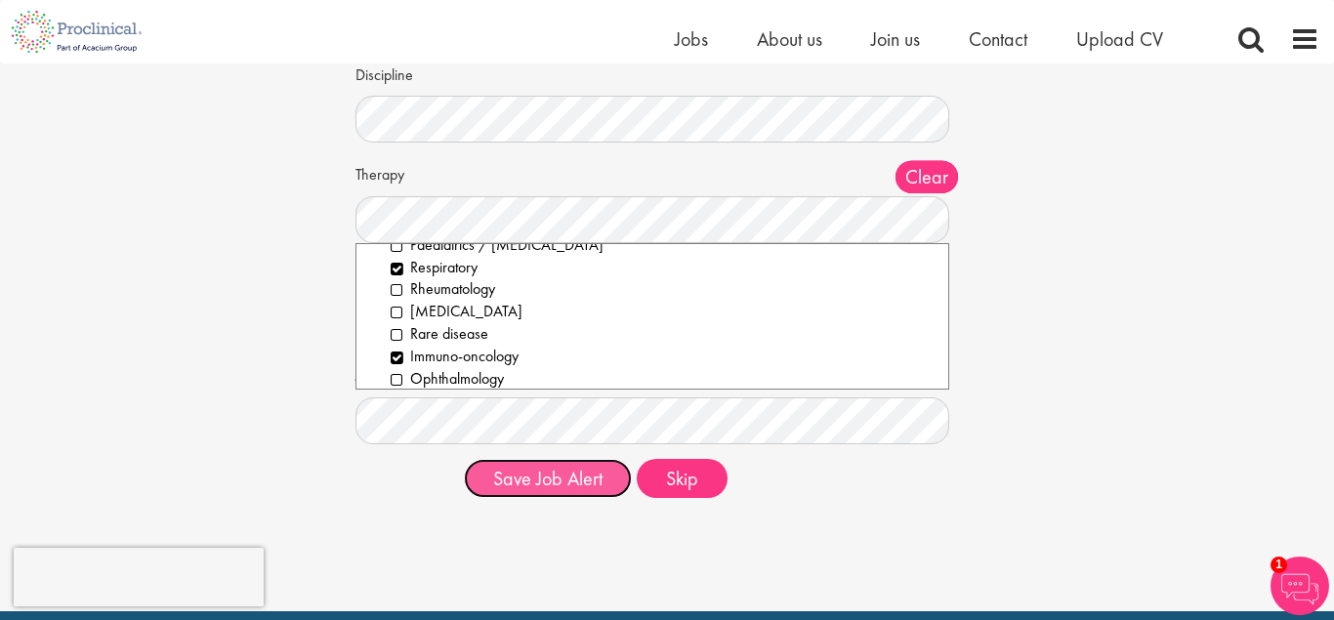
click at [564, 476] on button "Save Job Alert" at bounding box center [548, 478] width 168 height 39
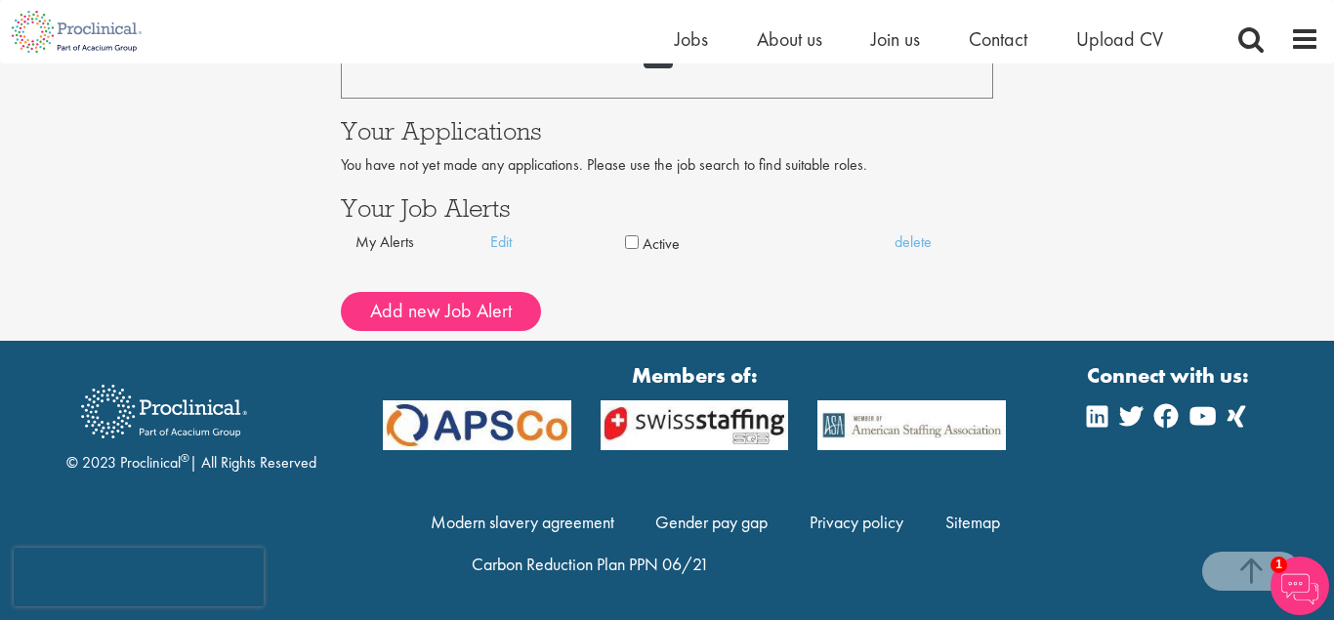
scroll to position [10, 0]
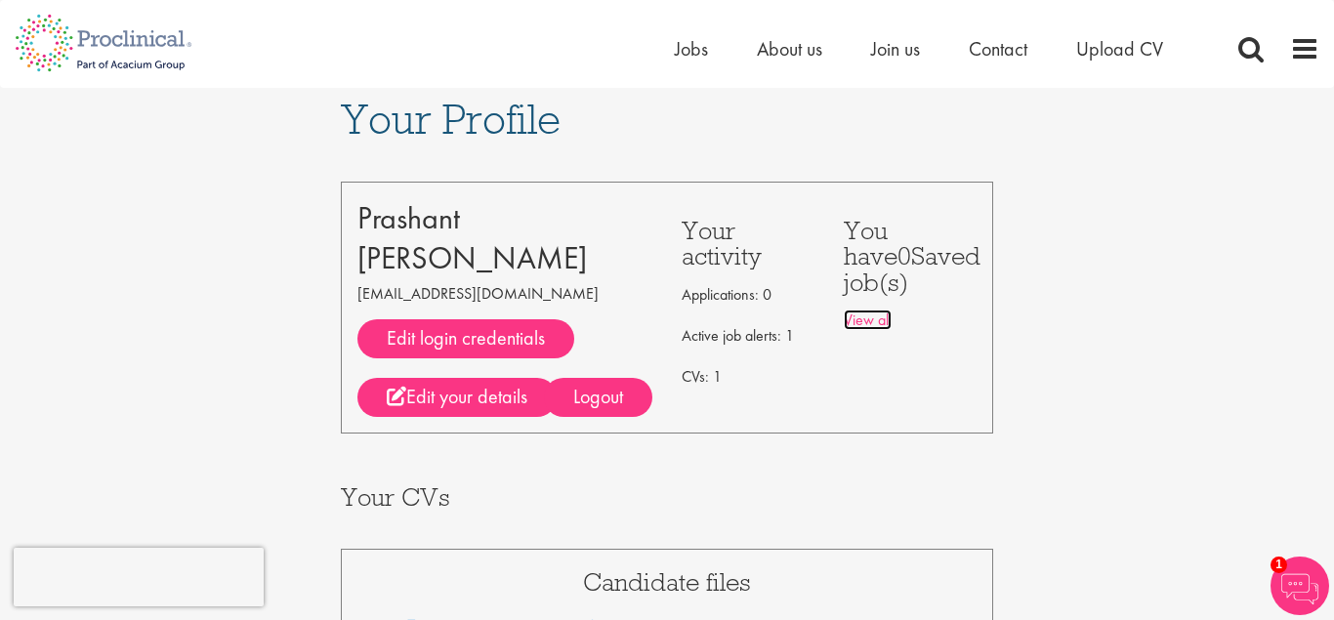
click at [861, 321] on link "View all" at bounding box center [867, 319] width 48 height 21
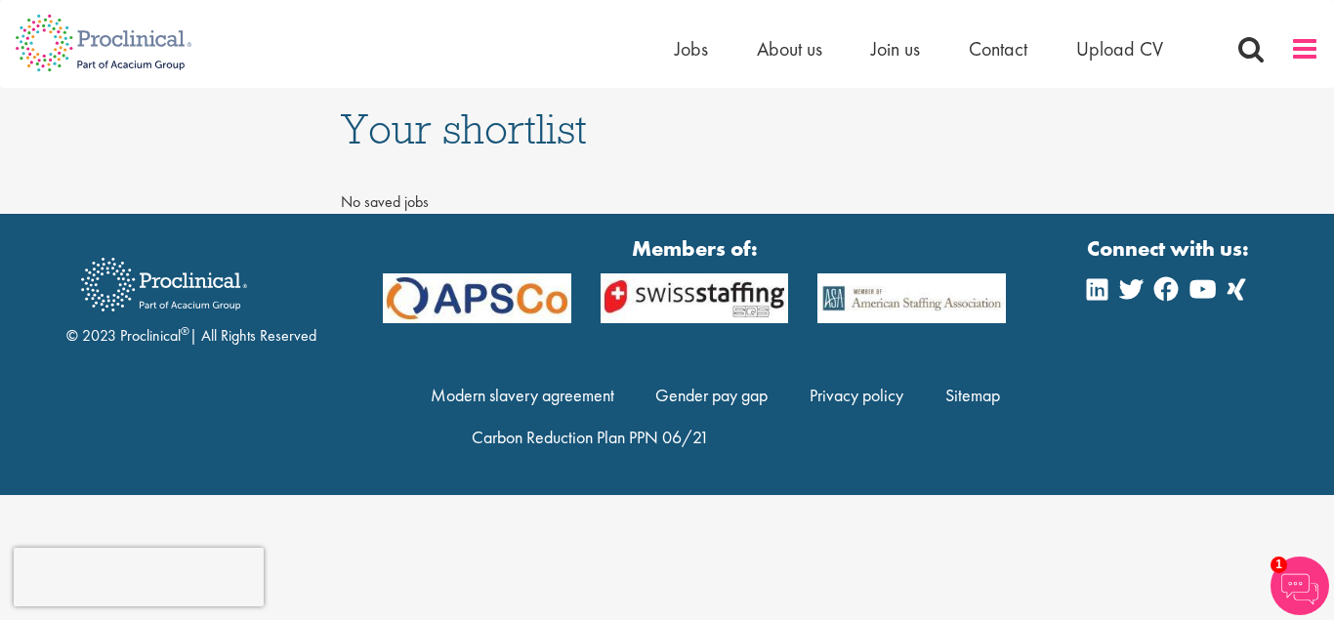
click at [1309, 50] on span at bounding box center [1304, 48] width 29 height 29
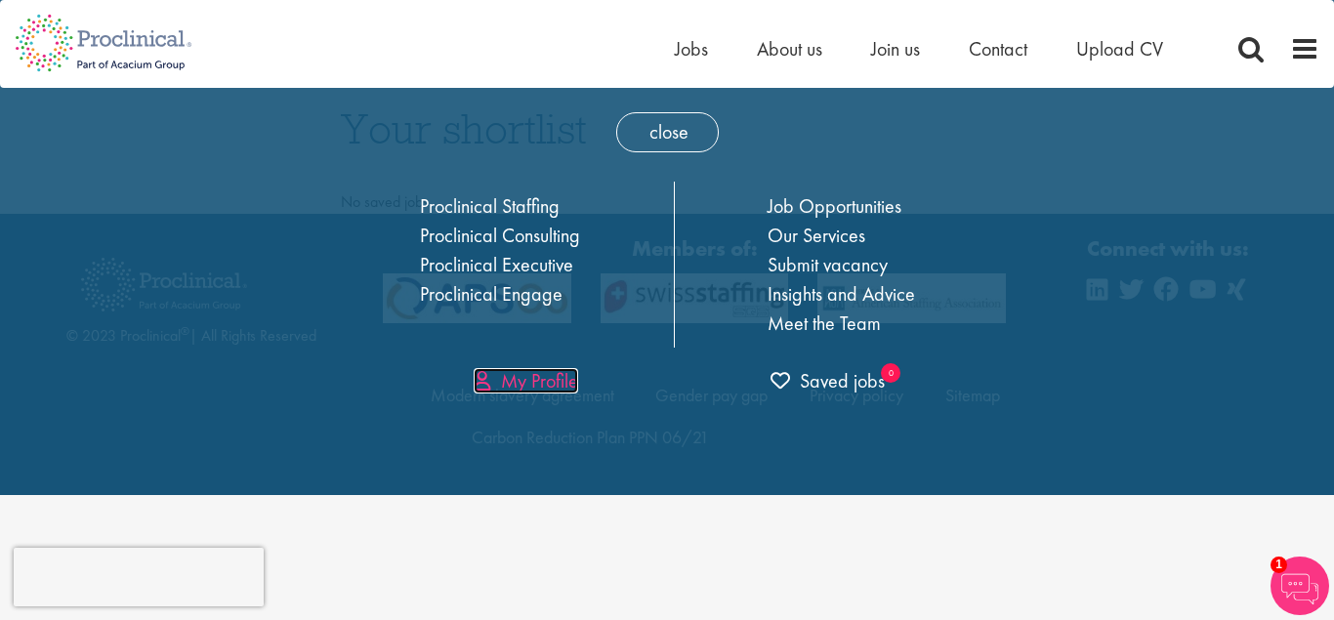
click at [548, 377] on link "My Profile" at bounding box center [525, 380] width 104 height 25
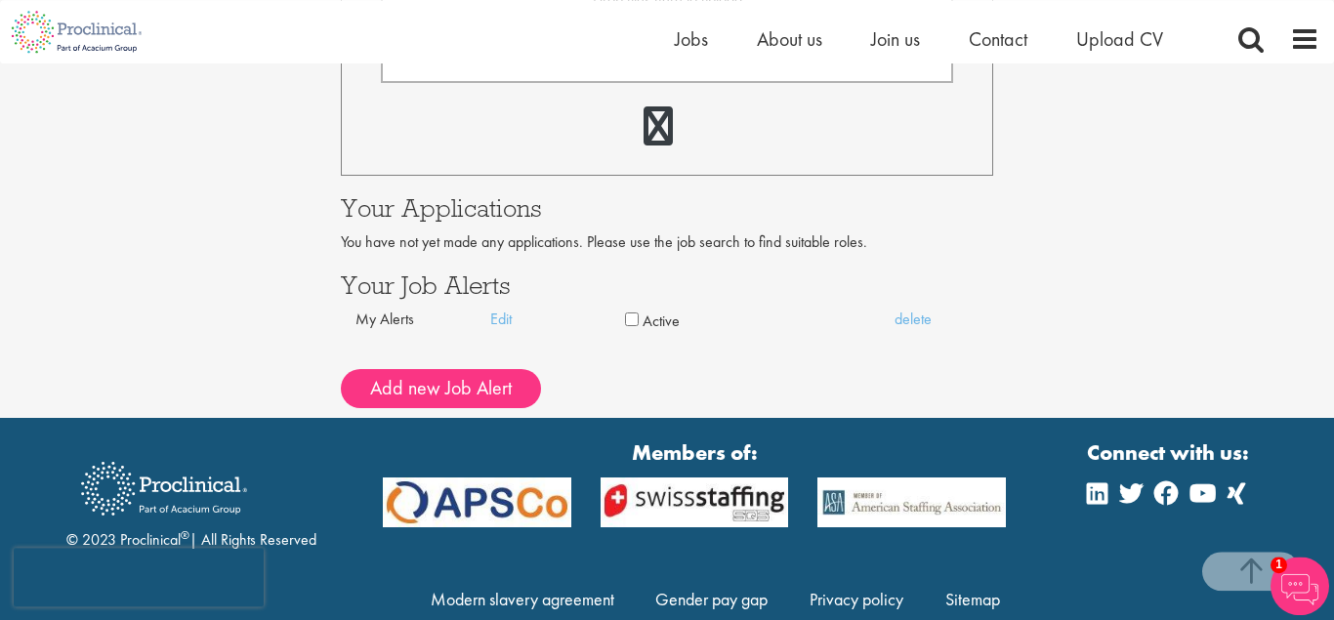
scroll to position [797, 0]
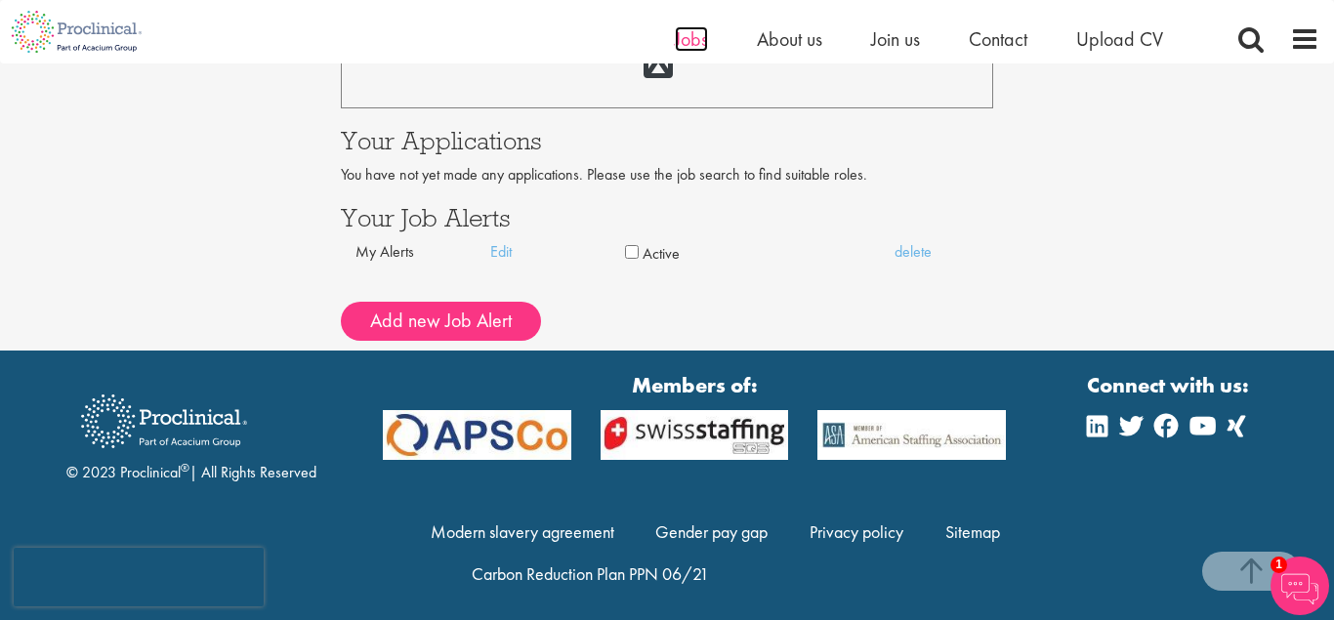
click at [685, 39] on span "Jobs" at bounding box center [691, 38] width 33 height 25
